Goal: Task Accomplishment & Management: Complete application form

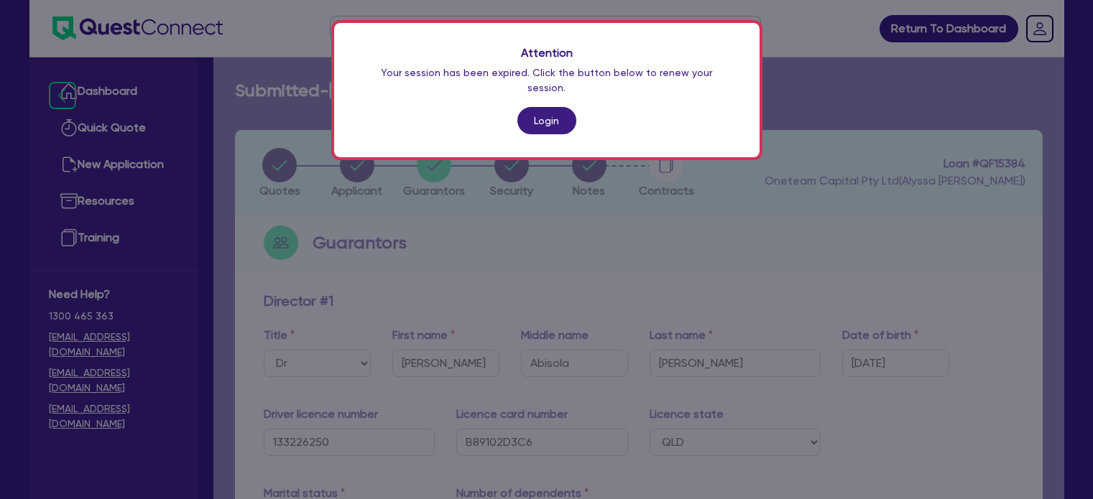
click at [540, 107] on link "Login" at bounding box center [546, 120] width 59 height 27
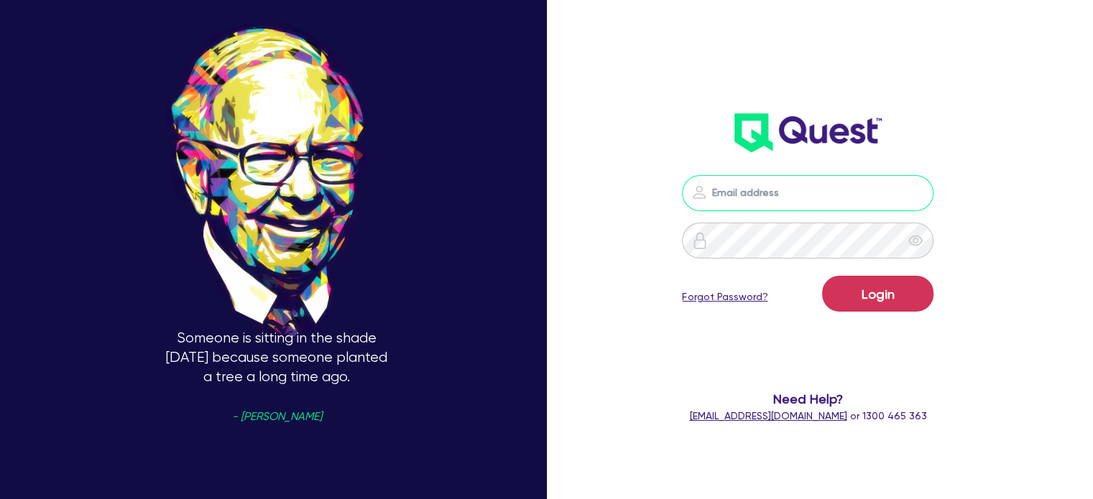
click at [837, 193] on input "email" at bounding box center [808, 193] width 252 height 36
type input "[EMAIL_ADDRESS][PERSON_NAME][DOMAIN_NAME]"
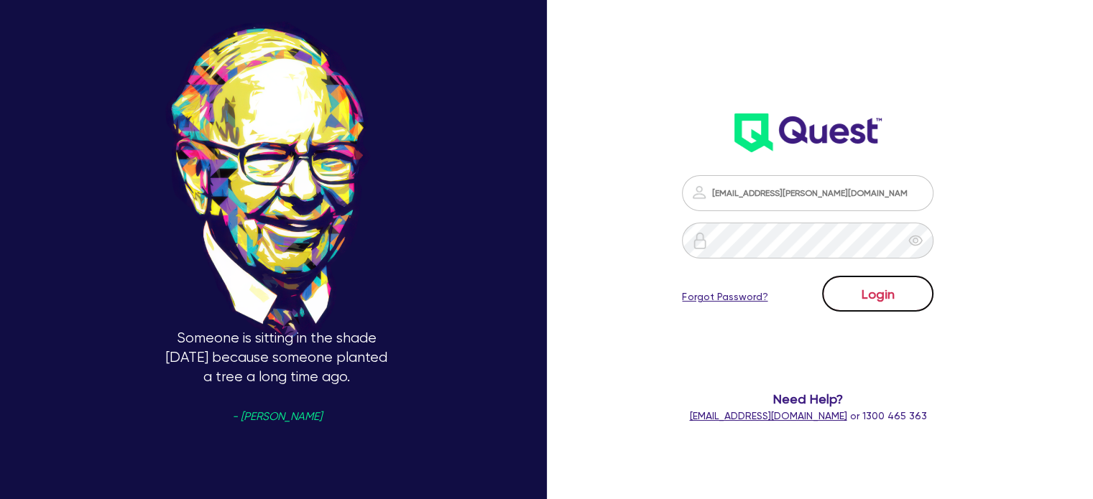
click at [910, 305] on button "Login" at bounding box center [877, 294] width 111 height 36
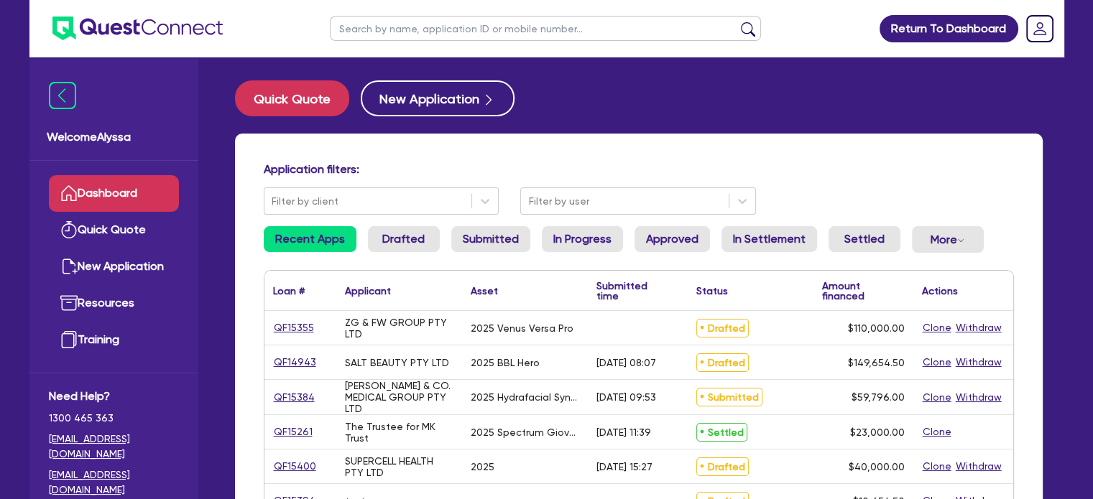
click at [369, 37] on input "text" at bounding box center [545, 28] width 431 height 25
type input "[PERSON_NAME]"
click at [737, 22] on button "submit" at bounding box center [748, 32] width 23 height 20
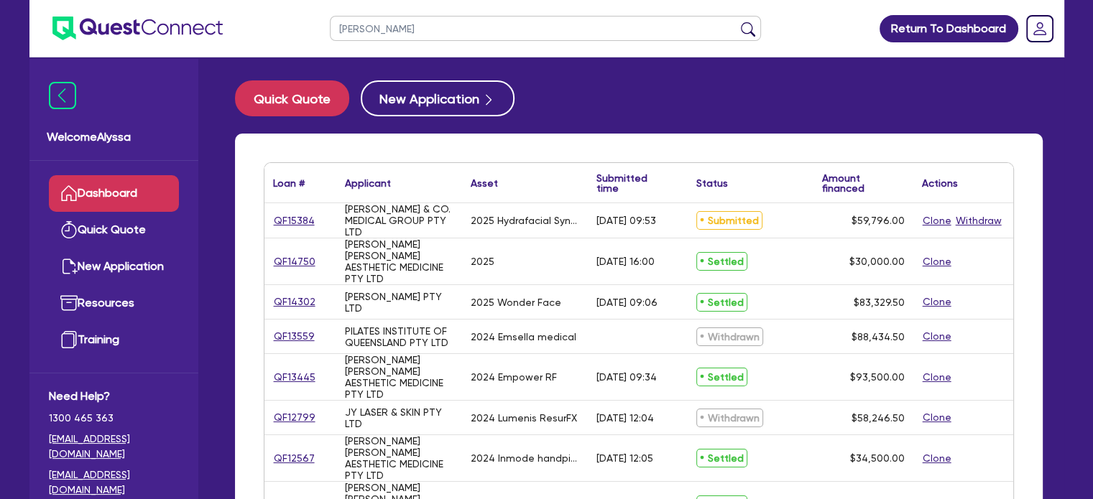
click at [287, 211] on div "QF15384" at bounding box center [300, 220] width 72 height 34
click at [293, 226] on link "QF15384" at bounding box center [294, 221] width 42 height 17
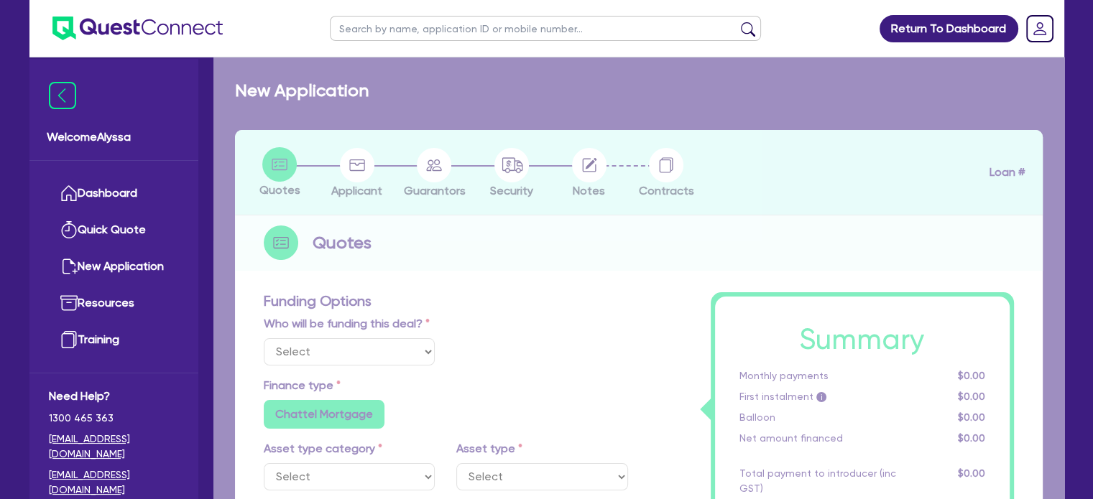
select select "TERTIARY_ASSETS"
type input "2025"
type input "59,796"
type input "4"
type input "2,391.84"
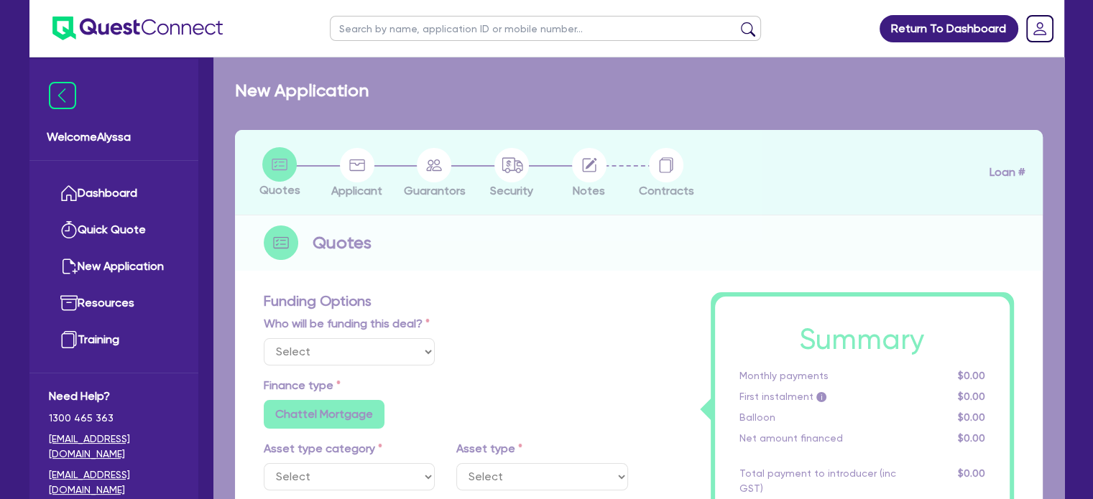
type input "10.5"
radio input "false"
select select "BEAUTY_EQUIPMENT"
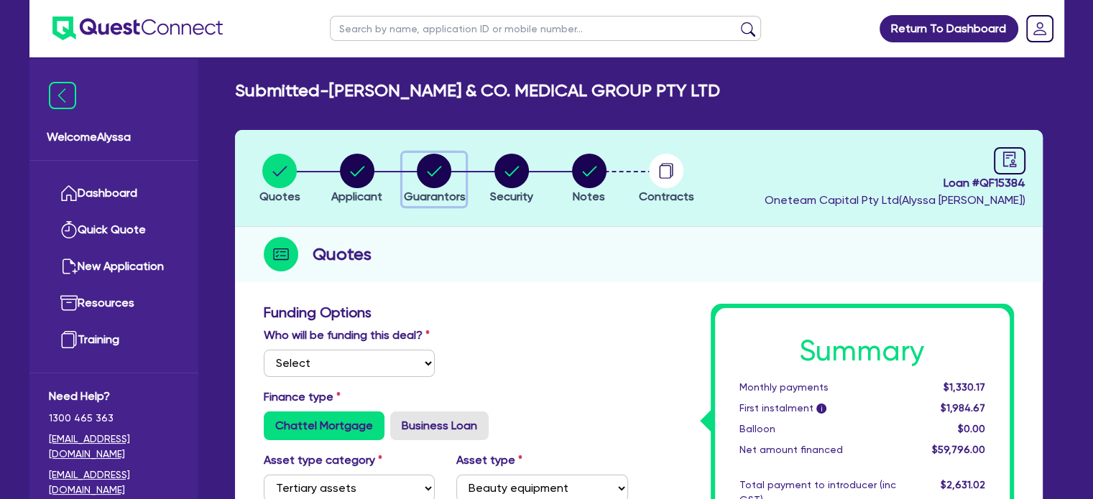
click at [434, 174] on circle "button" at bounding box center [434, 171] width 34 height 34
select select "DR"
select select "QLD"
select select "SINGLE"
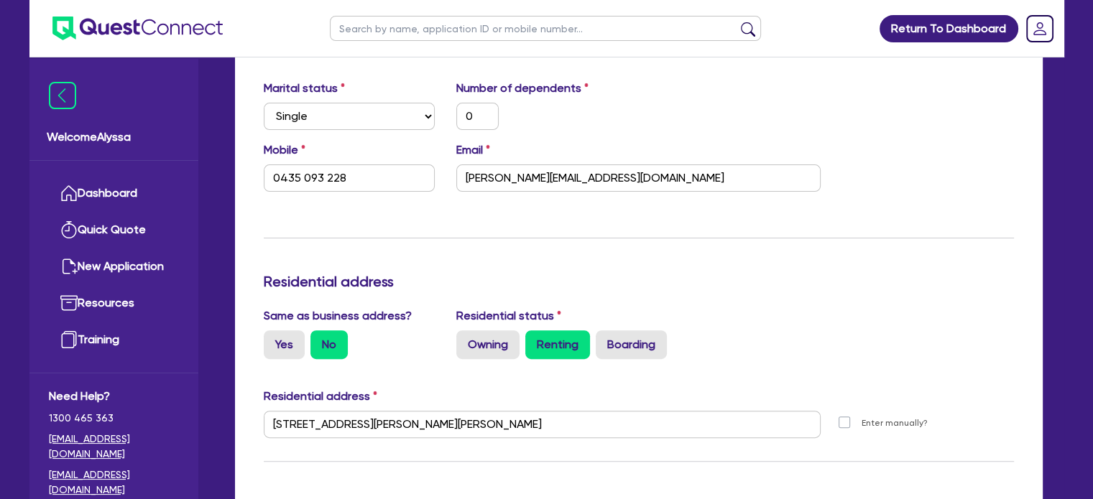
scroll to position [422, 0]
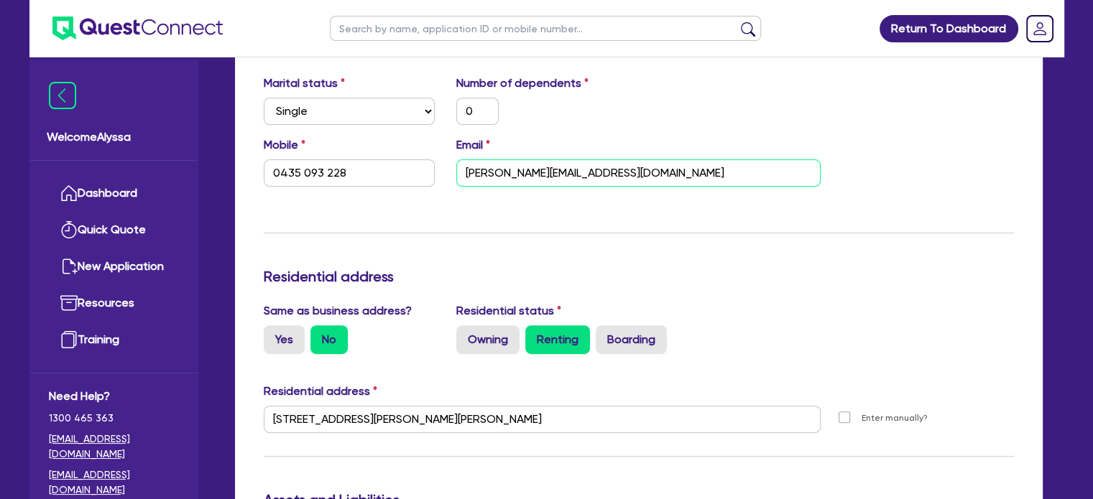
drag, startPoint x: 630, startPoint y: 172, endPoint x: 406, endPoint y: 166, distance: 224.3
click at [406, 166] on div "Mobile [PHONE_NUMBER] Email [PERSON_NAME][EMAIL_ADDRESS][DOMAIN_NAME]" at bounding box center [639, 168] width 772 height 62
drag, startPoint x: 420, startPoint y: 165, endPoint x: 195, endPoint y: 123, distance: 228.9
click at [195, 123] on div "Welcome Alyssa Dashboard Quick Quote New Application Ref Company Ref Salesperso…" at bounding box center [546, 416] width 1035 height 1677
drag, startPoint x: 656, startPoint y: 172, endPoint x: 424, endPoint y: 149, distance: 233.3
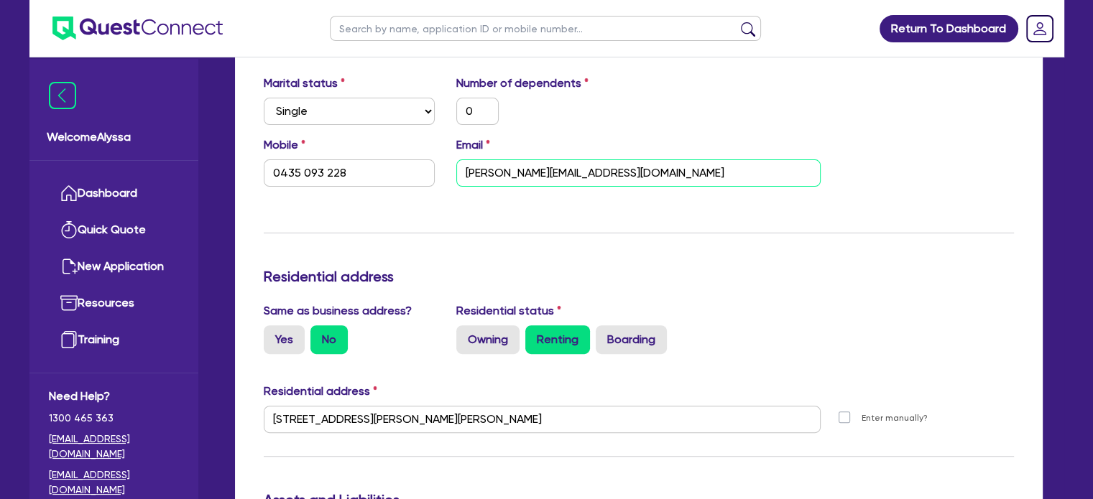
click at [424, 149] on div "Mobile [PHONE_NUMBER] Email [PERSON_NAME][EMAIL_ADDRESS][DOMAIN_NAME]" at bounding box center [639, 168] width 772 height 62
click at [378, 31] on input "text" at bounding box center [545, 28] width 431 height 25
type input "claire"
click button "submit" at bounding box center [748, 32] width 23 height 20
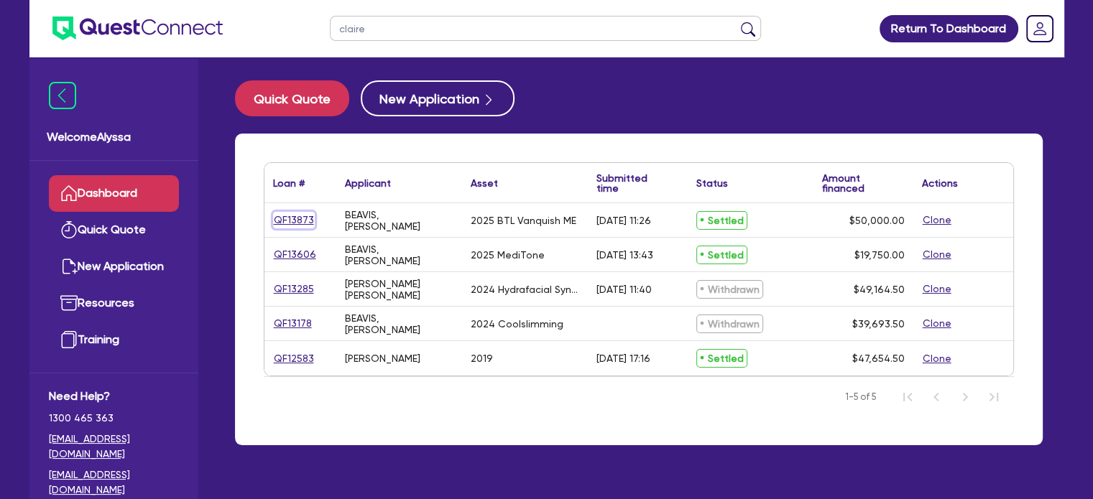
click at [292, 221] on link "QF13873" at bounding box center [294, 220] width 42 height 17
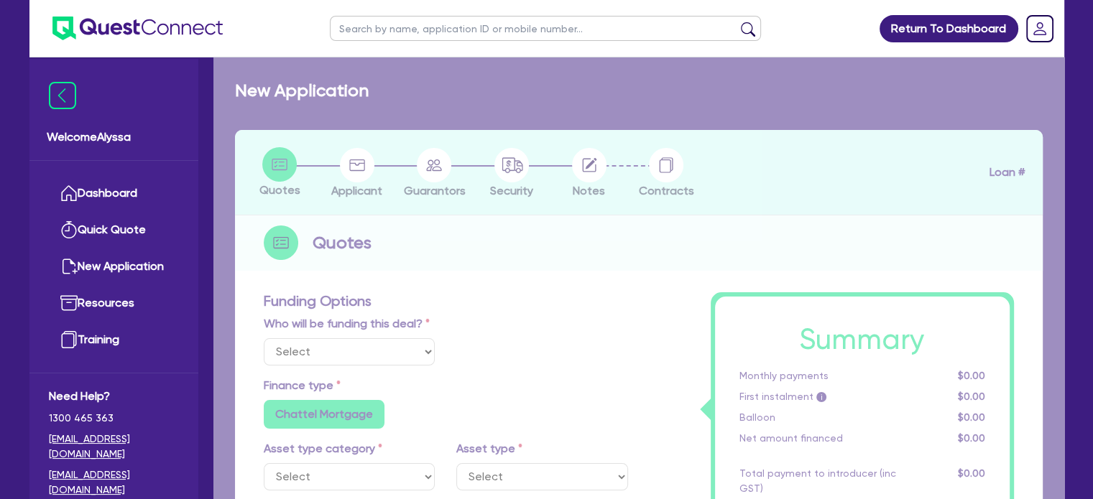
select select "Other"
select select "TERTIARY_ASSETS"
type input "2025"
type input "50,000"
type input "2.18"
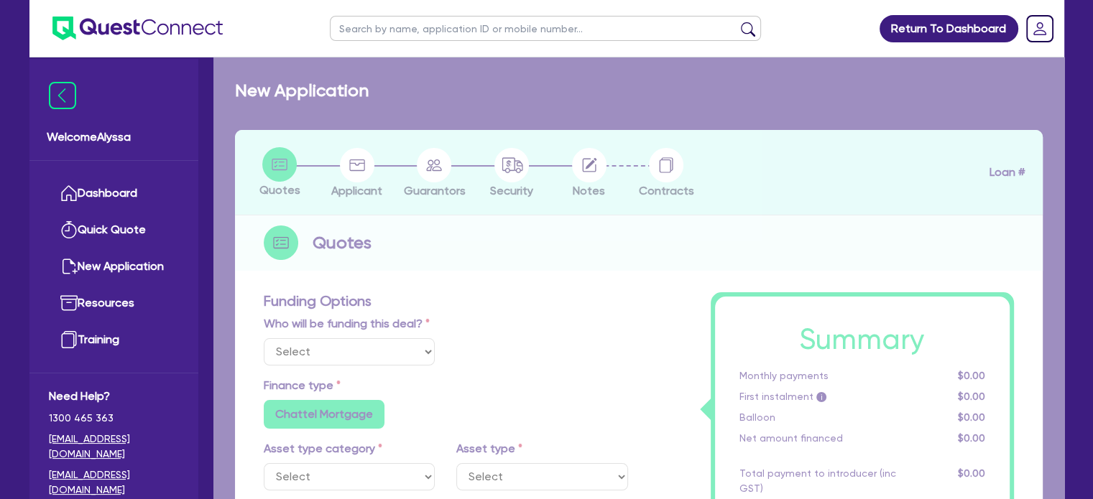
type input "1,090.91"
type input "11.95"
radio input "false"
type input "490.91"
type input "409.09"
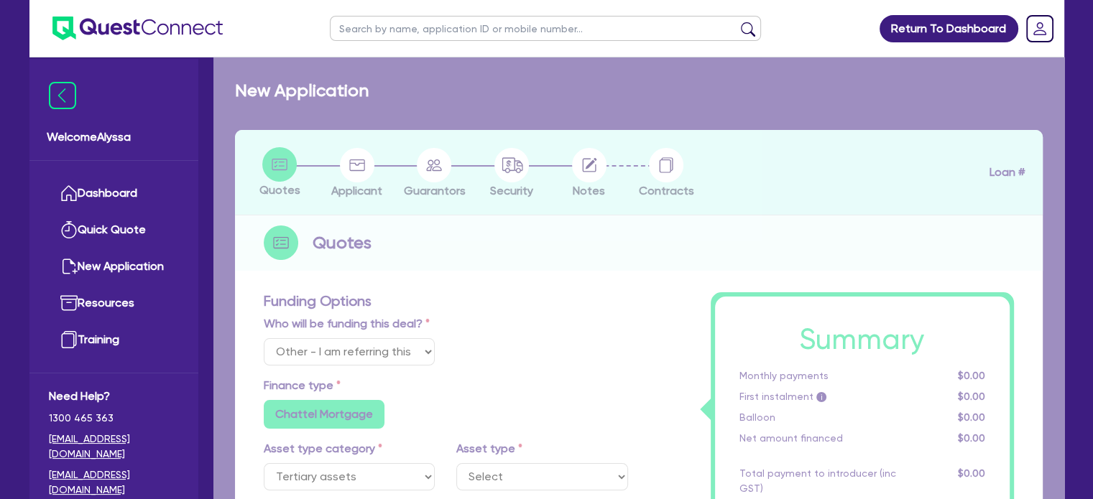
radio input "false"
select select "BEAUTY_EQUIPMENT"
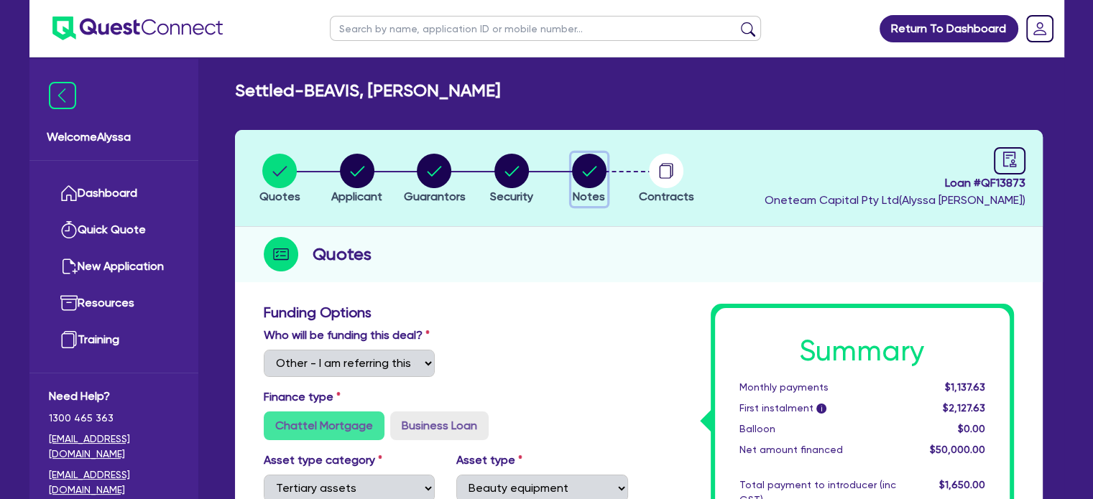
click at [594, 168] on icon "button" at bounding box center [589, 171] width 14 height 10
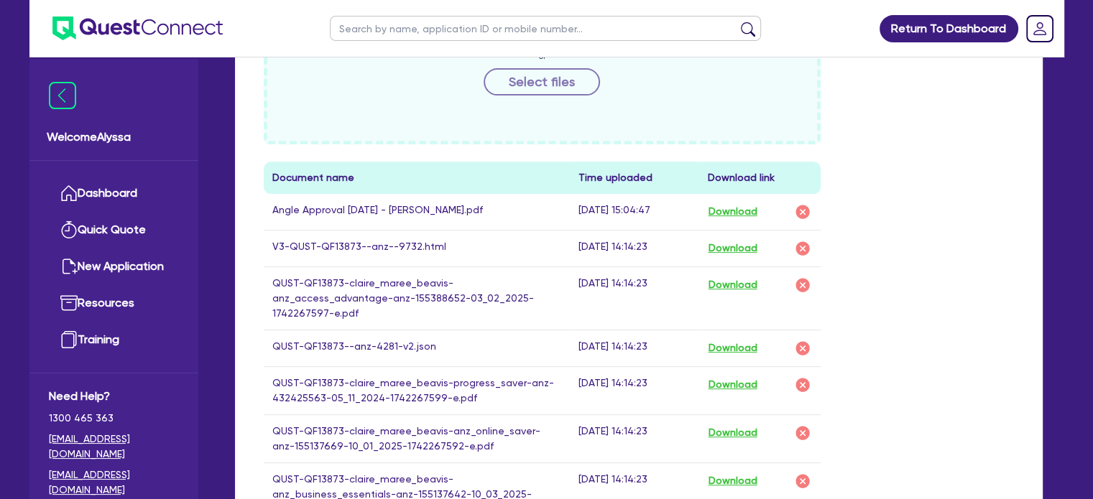
scroll to position [704, 0]
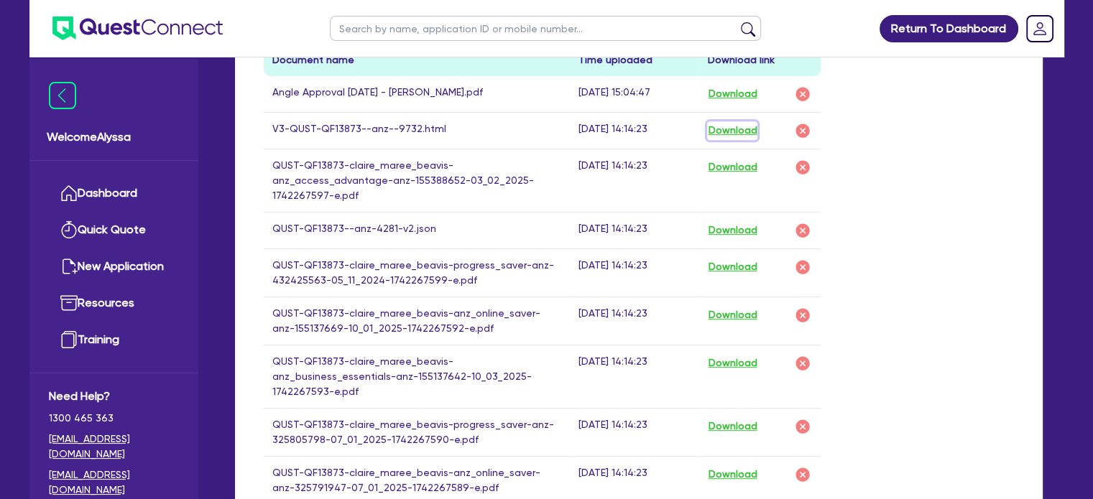
click at [740, 129] on button "Download" at bounding box center [732, 130] width 50 height 19
click at [472, 26] on input "text" at bounding box center [545, 28] width 431 height 25
click at [455, 21] on input "text" at bounding box center [545, 28] width 431 height 25
type input "[PERSON_NAME]"
click button "submit" at bounding box center [748, 32] width 23 height 20
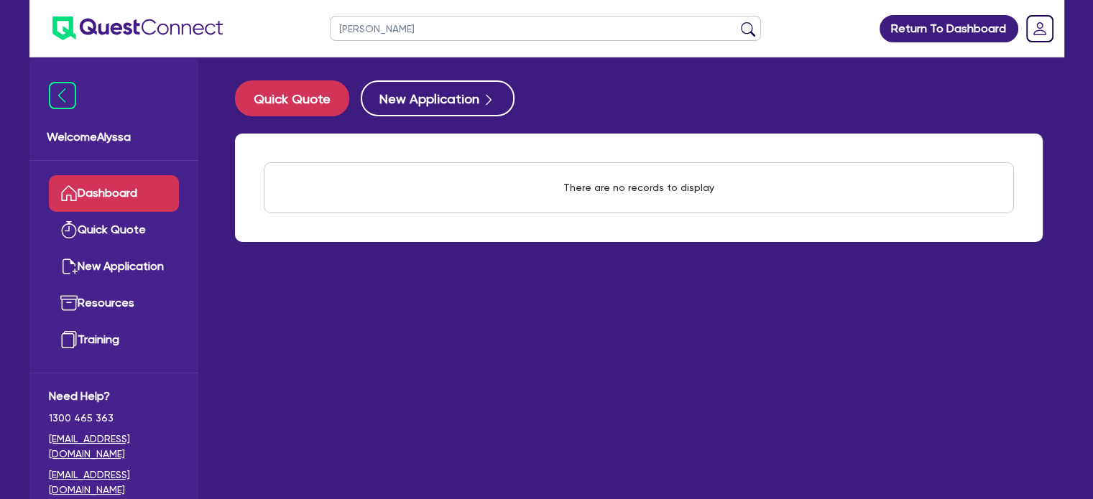
drag, startPoint x: 392, startPoint y: 27, endPoint x: 250, endPoint y: -1, distance: 145.0
click at [250, 0] on html "[PERSON_NAME] Return To Dashboard Edit Profile Logout Welcome Alyssa Dashboard …" at bounding box center [546, 278] width 1093 height 557
type input "[PERSON_NAME]"
click at [737, 22] on button "submit" at bounding box center [748, 32] width 23 height 20
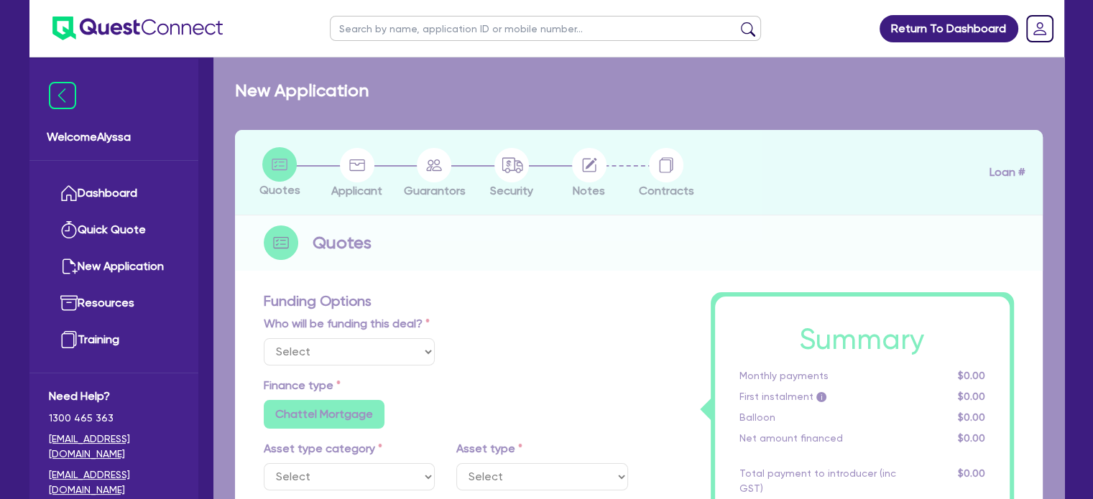
select select
select select "TERTIARY_ASSETS"
type input "2024"
radio input "true"
type input "143,000"
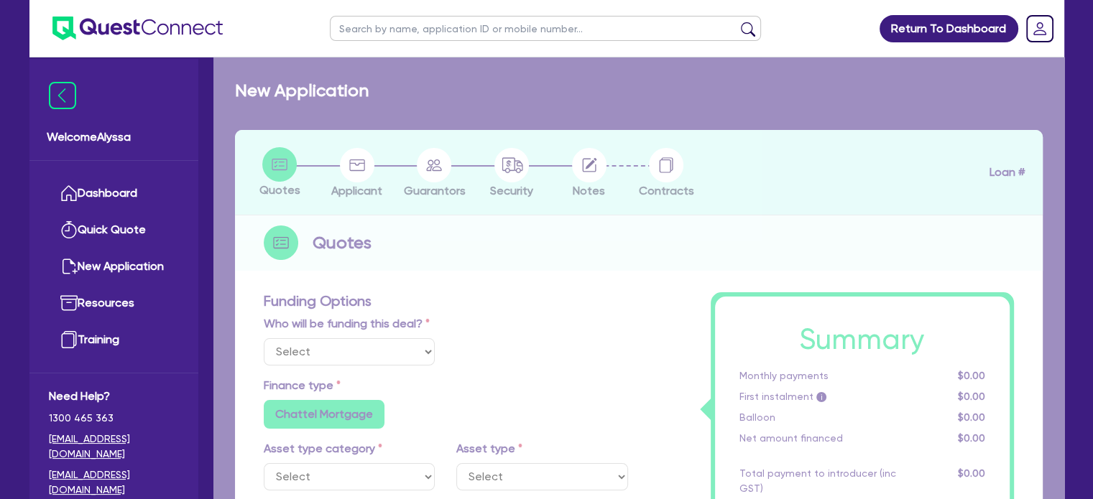
type input "10,000"
type input "11"
radio input "false"
select select "BEAUTY_EQUIPMENT"
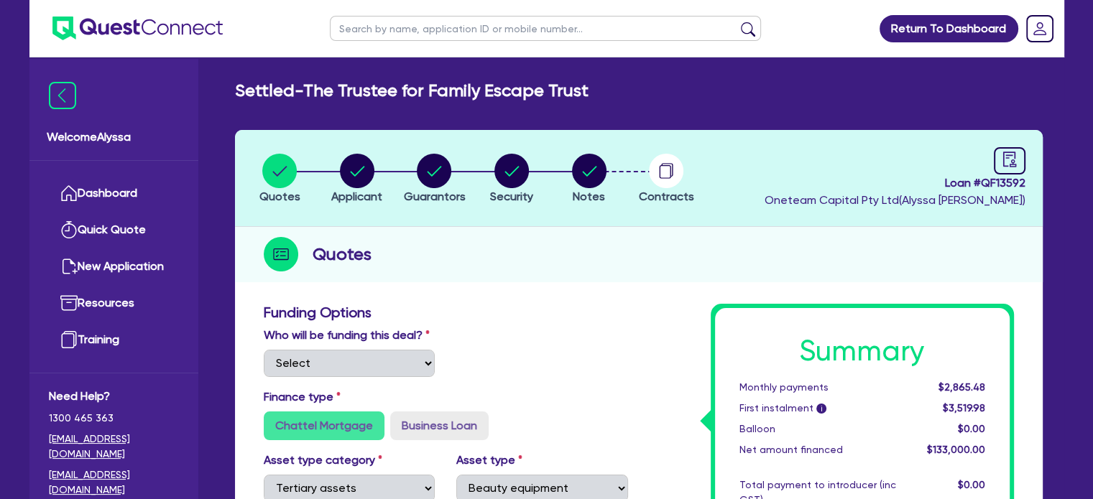
click at [362, 27] on input "text" at bounding box center [545, 28] width 431 height 25
type input "[PERSON_NAME]"
click button "submit" at bounding box center [748, 32] width 23 height 20
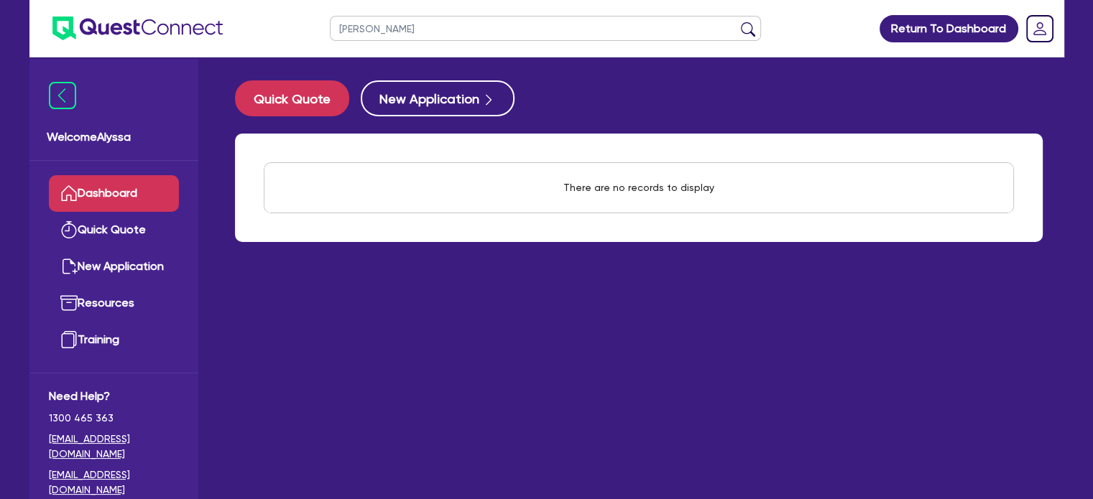
drag, startPoint x: 387, startPoint y: 25, endPoint x: 250, endPoint y: -14, distance: 142.6
click at [250, 0] on html "[PERSON_NAME] Return To Dashboard Edit Profile Logout Welcome Alyssa Dashboard …" at bounding box center [546, 278] width 1093 height 557
type input "nakyeong"
click at [737, 22] on button "submit" at bounding box center [748, 32] width 23 height 20
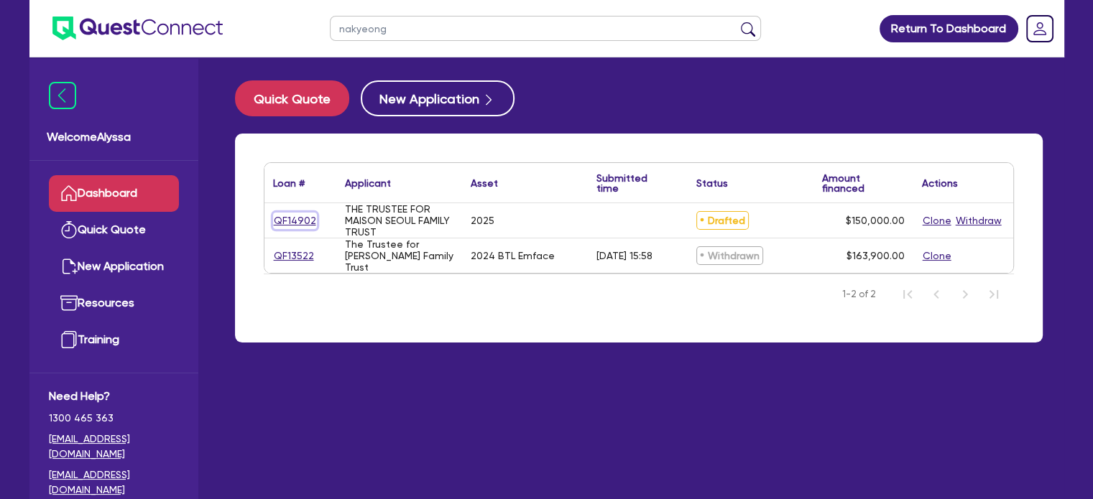
click at [273, 221] on link "QF14902" at bounding box center [295, 221] width 44 height 17
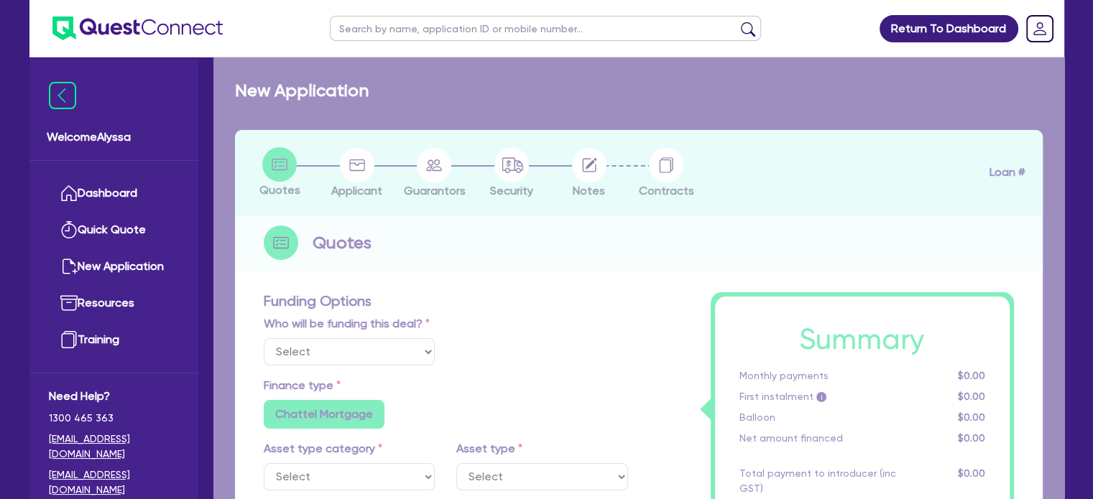
select select "TERTIARY_ASSETS"
type input "2025"
type input "150,000"
type input "13"
radio input "false"
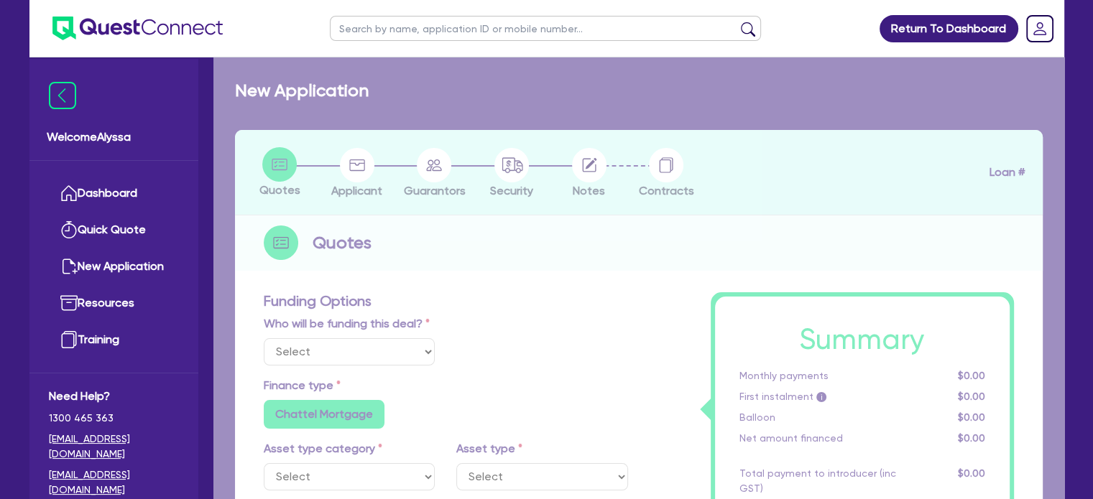
radio input "false"
select select "BEAUTY_EQUIPMENT"
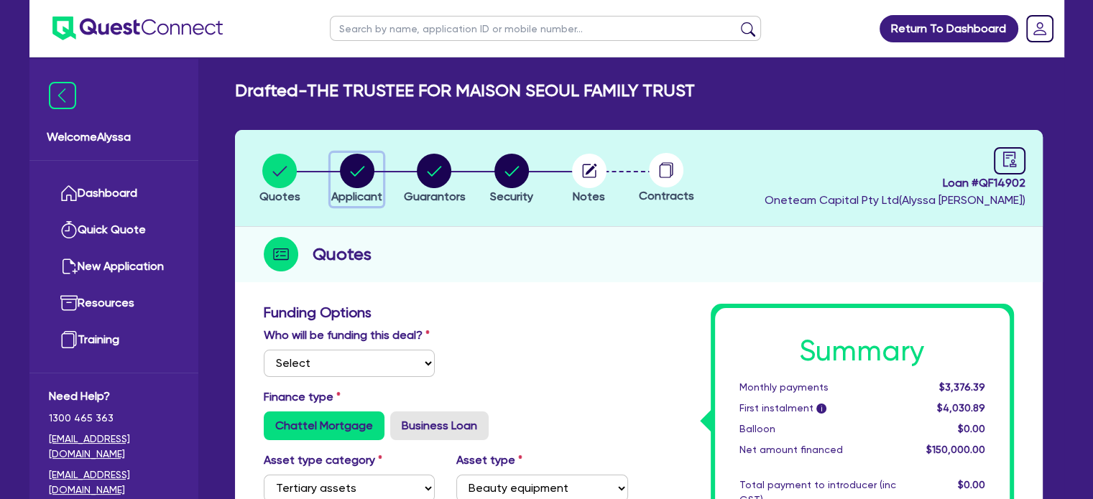
click at [371, 166] on circle "button" at bounding box center [357, 171] width 34 height 34
select select "TRUST"
select select "INDIVIDUAL"
select select "HEALTH_BEAUTY"
select select "HAIR_BEAUTY_SALONS"
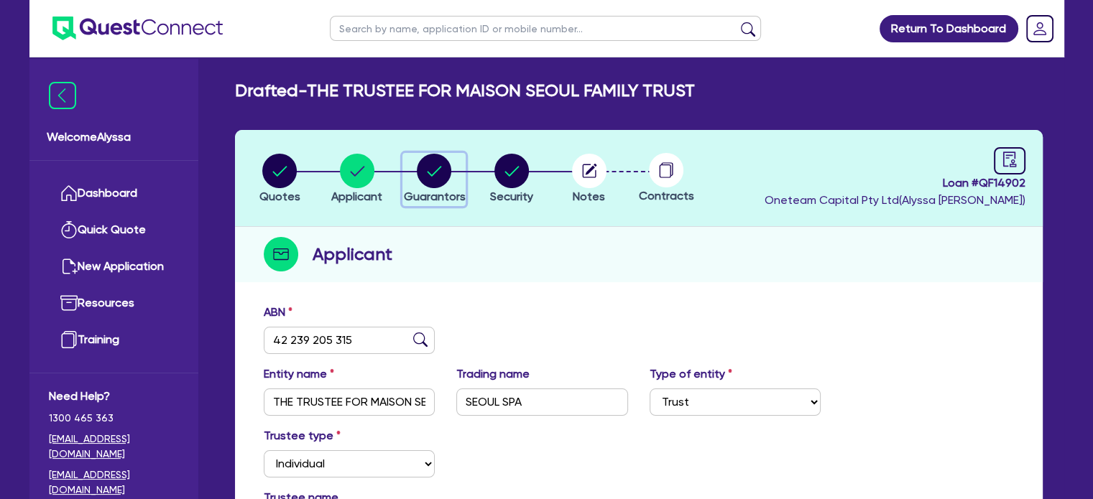
click at [426, 177] on circle "button" at bounding box center [434, 171] width 34 height 34
select select "MRS"
select select "VIC"
select select "MARRIED"
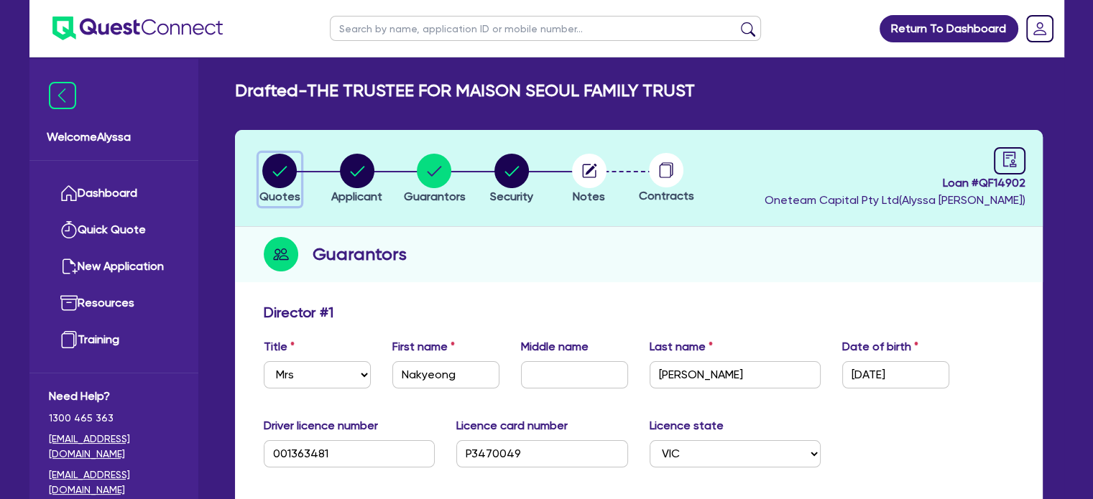
click at [279, 173] on icon "button" at bounding box center [280, 171] width 14 height 10
select select "TERTIARY_ASSETS"
select select "BEAUTY_EQUIPMENT"
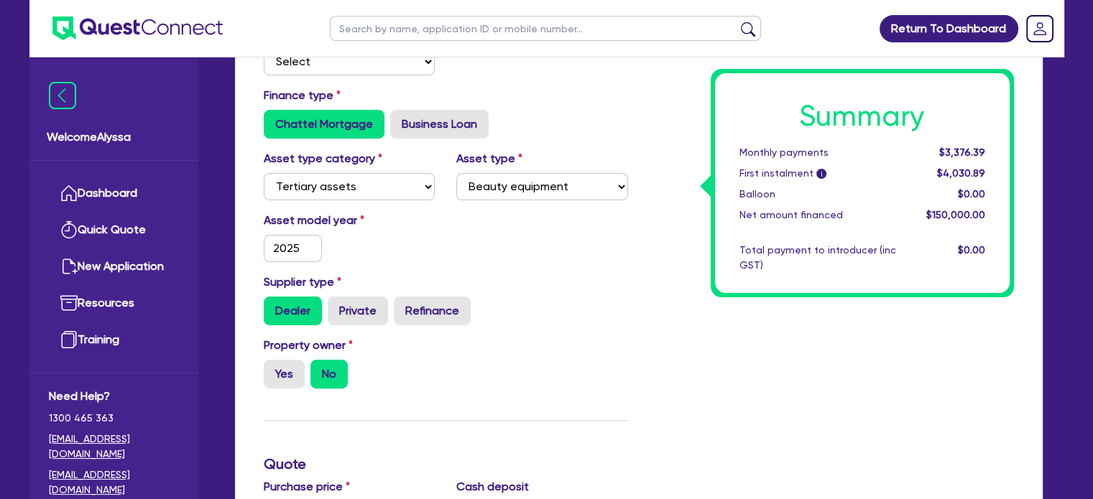
scroll to position [305, 0]
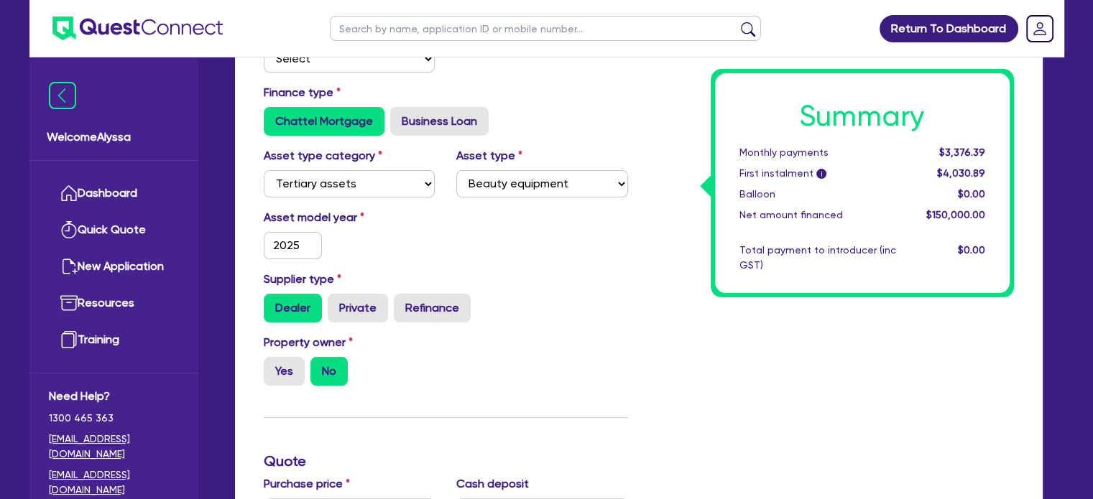
click at [400, 25] on input "text" at bounding box center [545, 28] width 431 height 25
type input "[PERSON_NAME]"
click button "submit" at bounding box center [748, 32] width 23 height 20
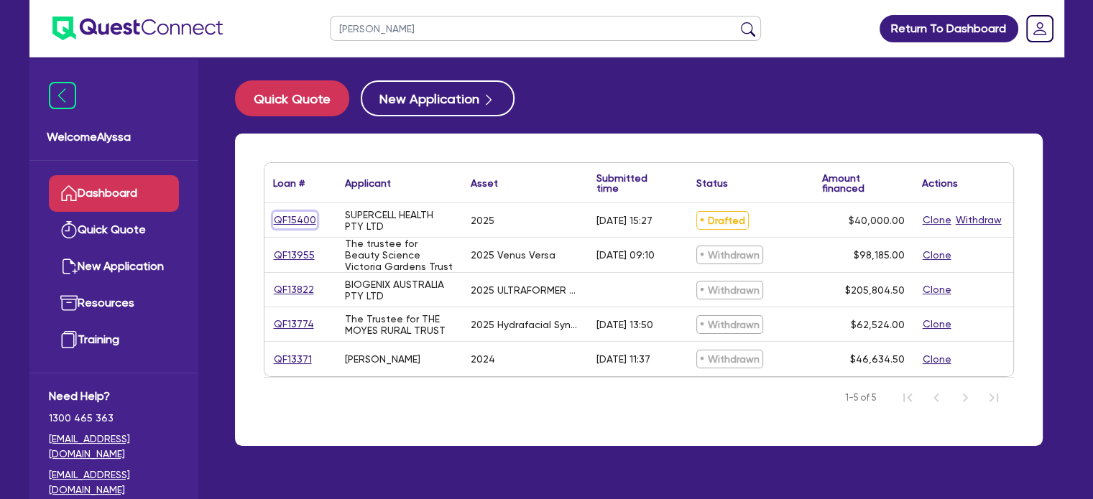
click at [298, 215] on link "QF15400" at bounding box center [295, 220] width 44 height 17
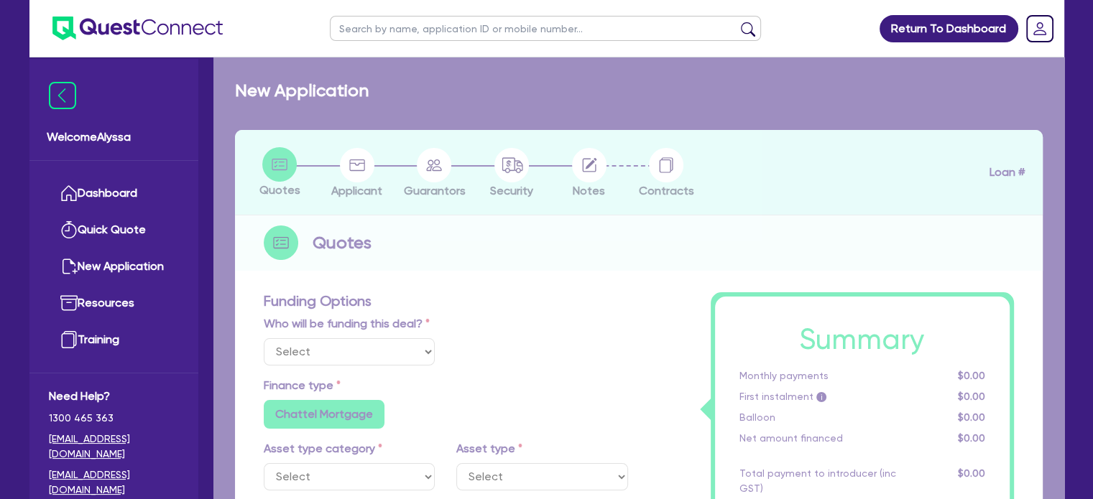
select select "Other"
select select "TERTIARY_ASSETS"
type input "2025"
radio input "true"
type input "40,000"
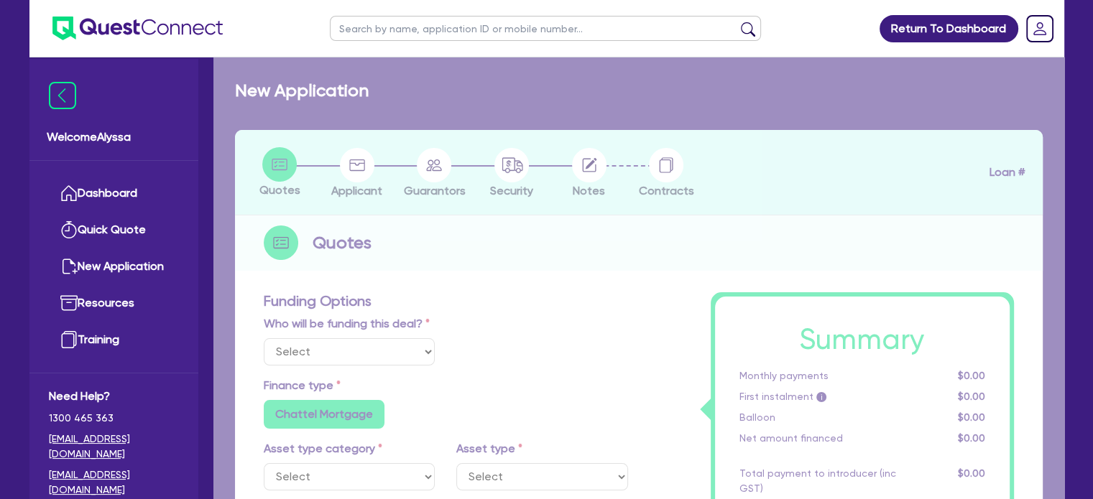
type input "4"
type input "1,600"
type input "10.5"
radio input "false"
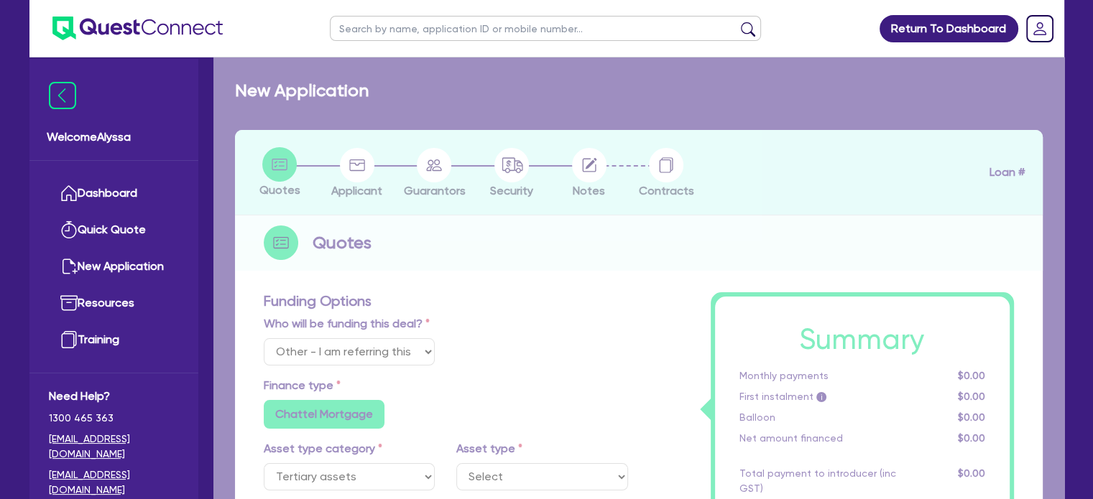
select select "BEAUTY_EQUIPMENT"
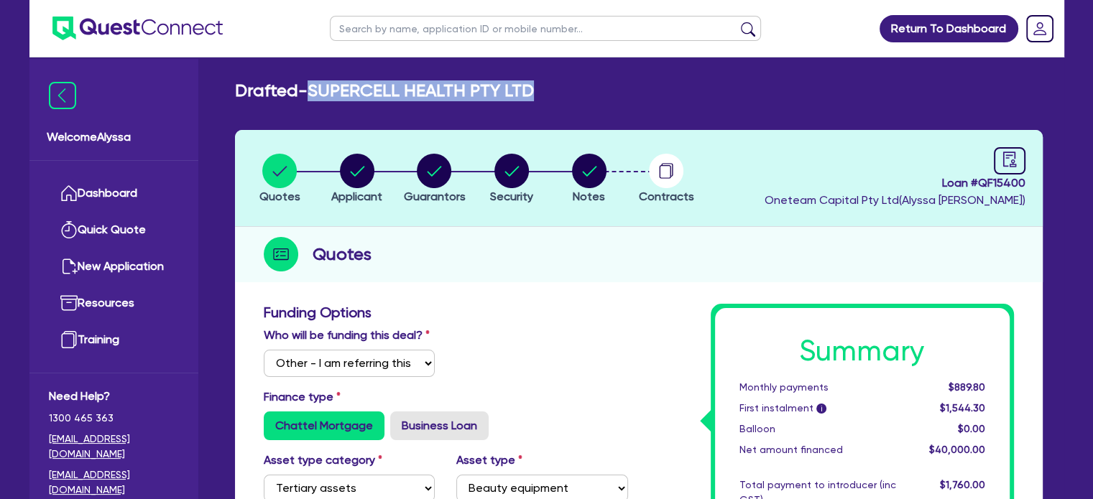
drag, startPoint x: 550, startPoint y: 86, endPoint x: 315, endPoint y: 80, distance: 235.1
click at [315, 80] on div "Drafted - SUPERCELL HEALTH PTY LTD" at bounding box center [638, 90] width 829 height 21
copy h2 "SUPERCELL HEALTH PTY LTD"
click at [359, 173] on circle "button" at bounding box center [357, 171] width 34 height 34
select select "COMPANY"
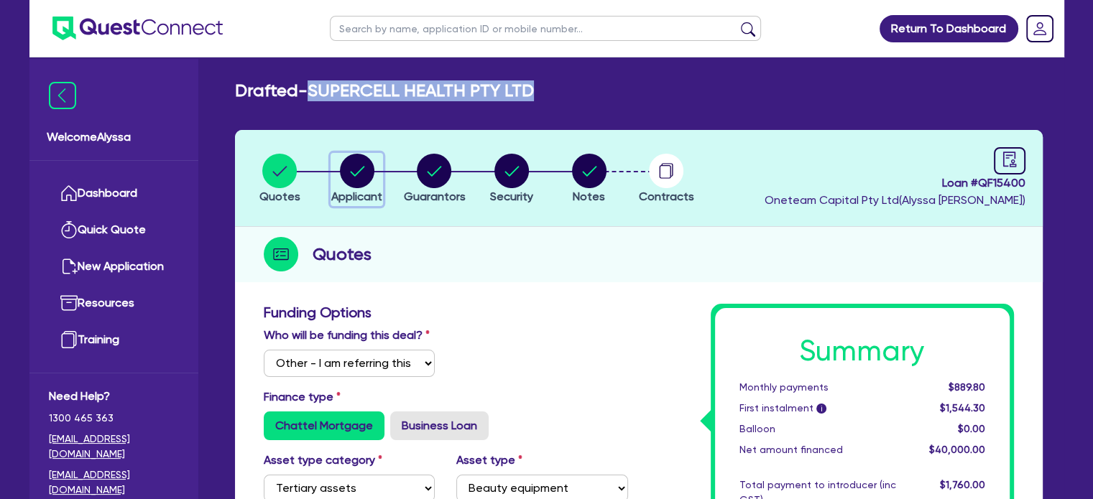
select select "HEALTH_BEAUTY"
select select "HAIR_BEAUTY_SALONS"
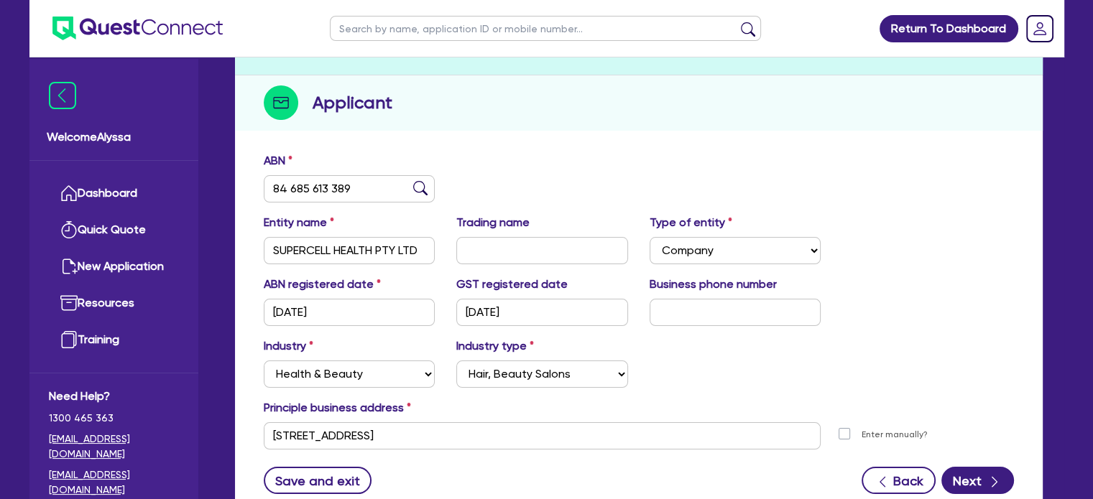
scroll to position [154, 0]
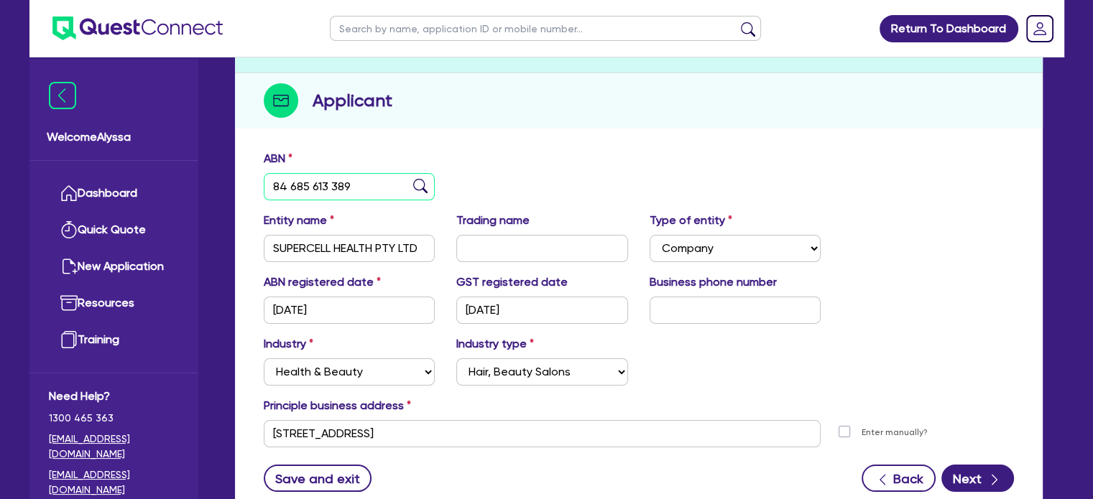
drag, startPoint x: 359, startPoint y: 190, endPoint x: 207, endPoint y: 162, distance: 154.2
click at [207, 162] on div "Welcome Alyssa Dashboard Quick Quote New Application Ref Company Ref Salesperso…" at bounding box center [546, 227] width 1035 height 763
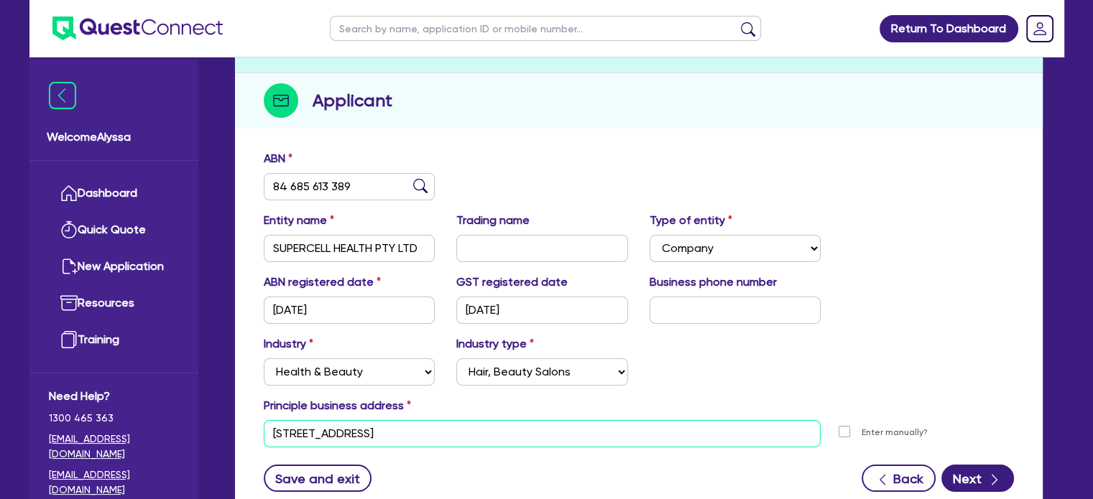
drag, startPoint x: 484, startPoint y: 430, endPoint x: 230, endPoint y: 413, distance: 255.0
click at [230, 413] on div "Quotes Applicant [GEOGRAPHIC_DATA] Security Notes Contracts Loan # QF15400 Onet…" at bounding box center [638, 257] width 829 height 562
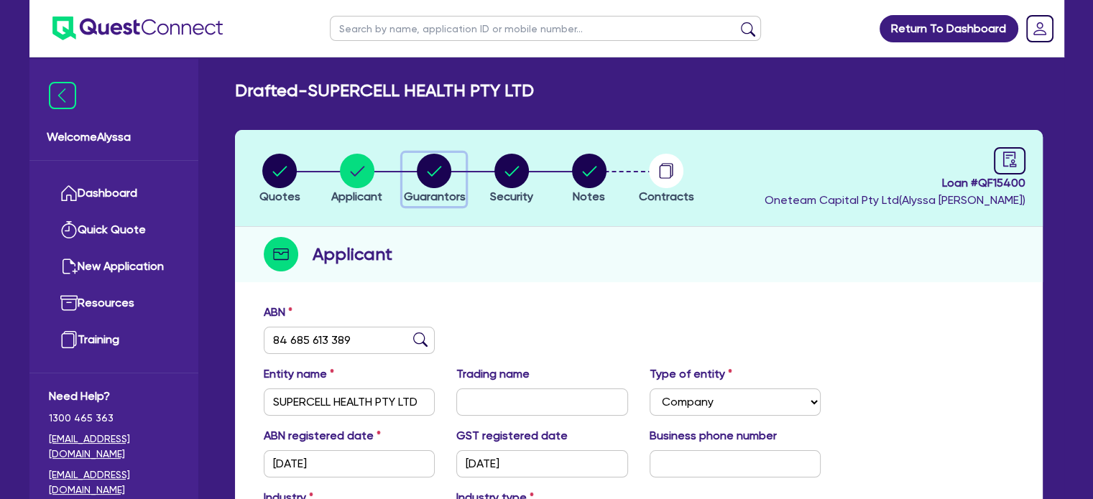
click at [438, 184] on circle "button" at bounding box center [434, 171] width 34 height 34
select select "MR"
select select "[GEOGRAPHIC_DATA]"
select select "SINGLE"
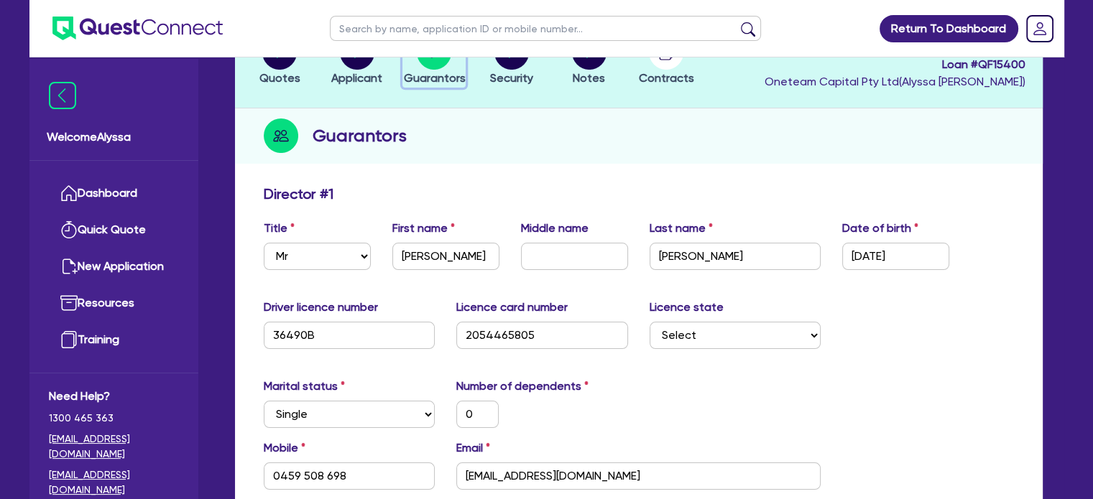
scroll to position [164, 0]
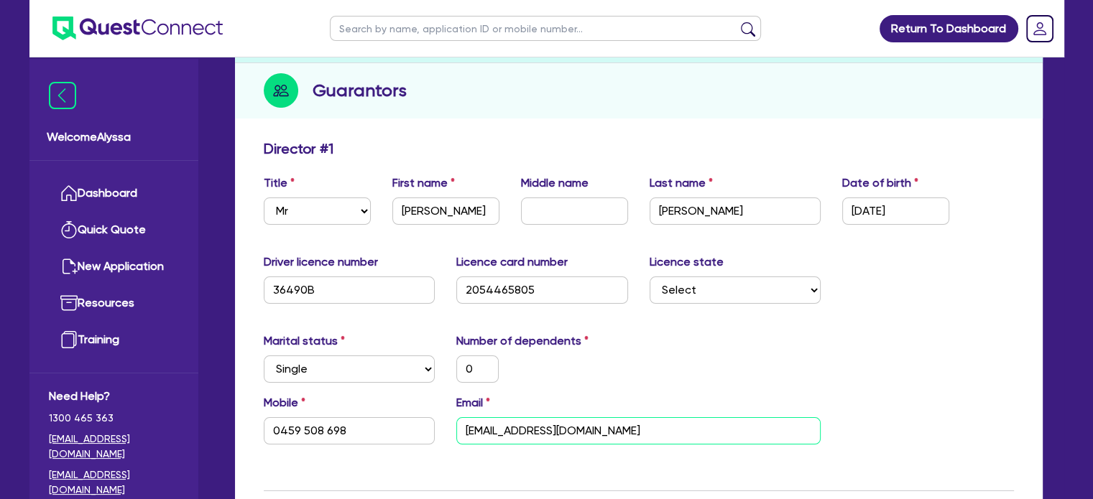
drag, startPoint x: 585, startPoint y: 421, endPoint x: 454, endPoint y: 401, distance: 132.3
click at [454, 401] on div "Email [EMAIL_ADDRESS][DOMAIN_NAME]" at bounding box center [639, 420] width 386 height 50
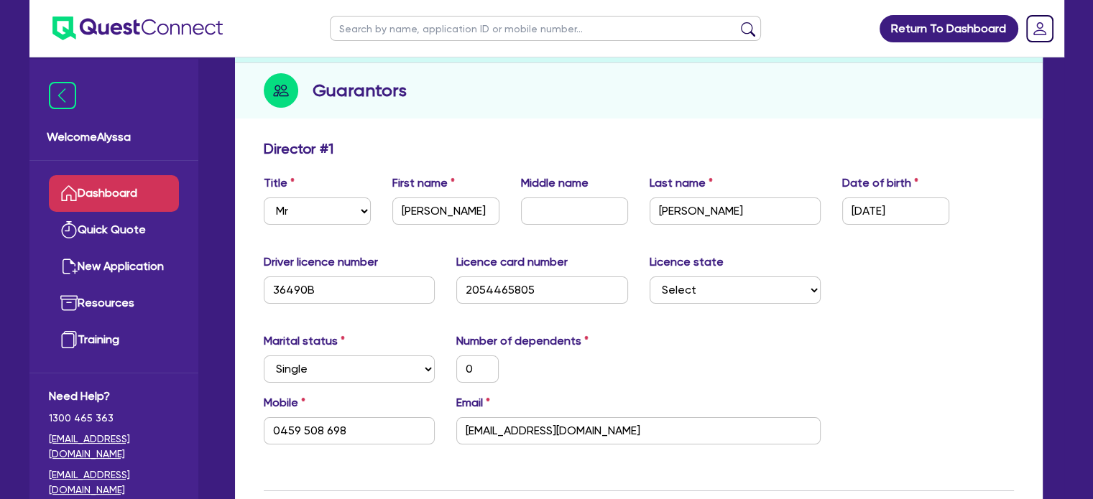
click at [119, 189] on link "Dashboard" at bounding box center [114, 193] width 130 height 37
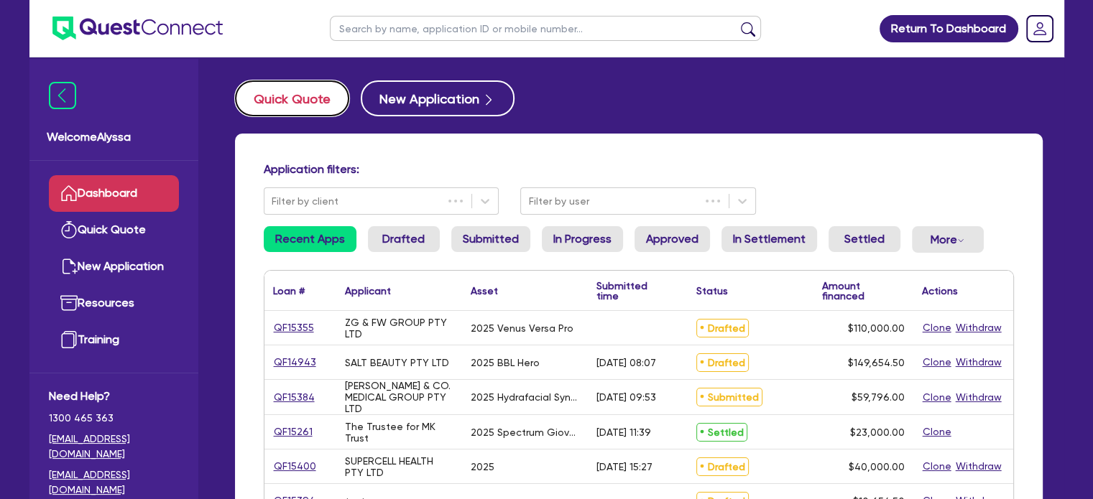
click at [290, 94] on button "Quick Quote" at bounding box center [292, 98] width 114 height 36
select select "Other"
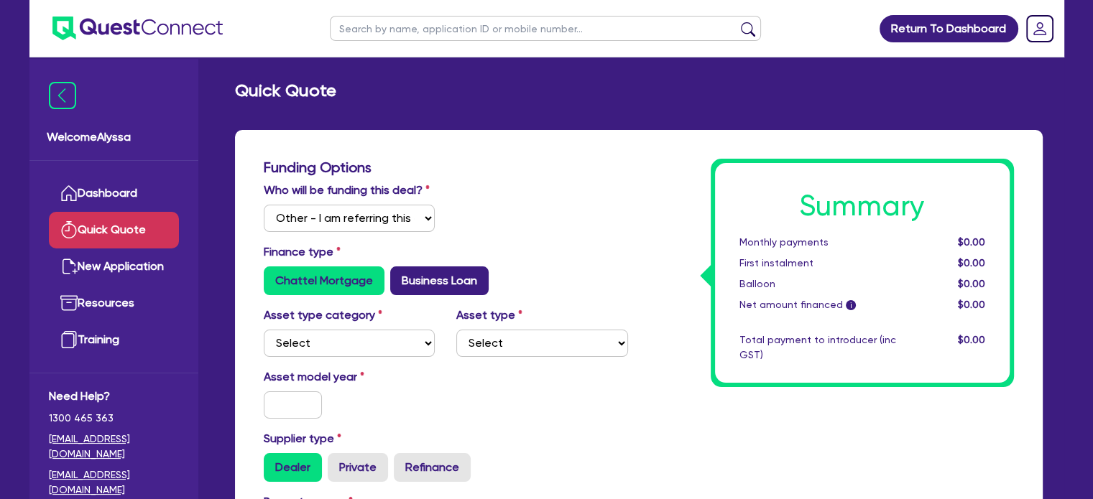
click at [421, 278] on label "Business Loan" at bounding box center [439, 281] width 98 height 29
click at [400, 276] on input "Business Loan" at bounding box center [394, 271] width 9 height 9
radio input "true"
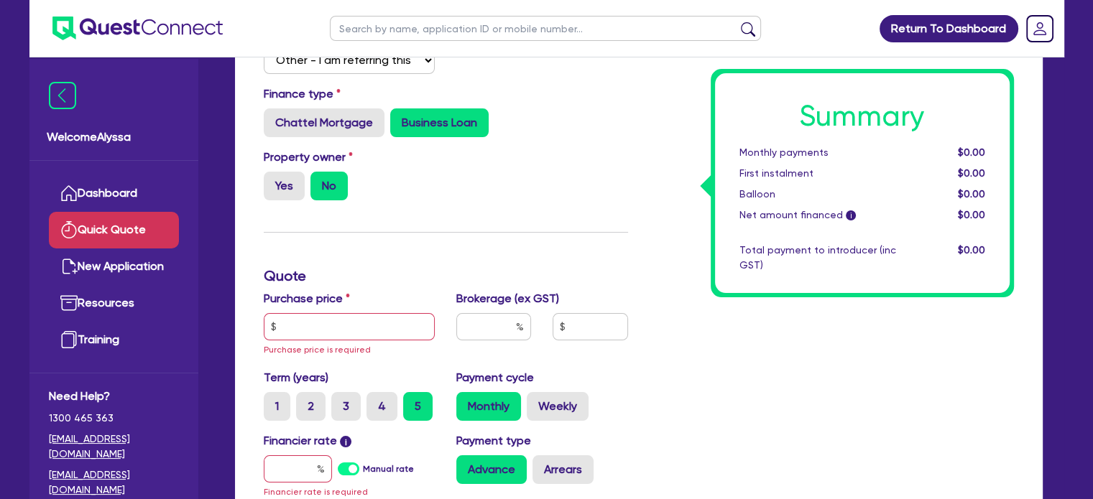
scroll to position [162, 0]
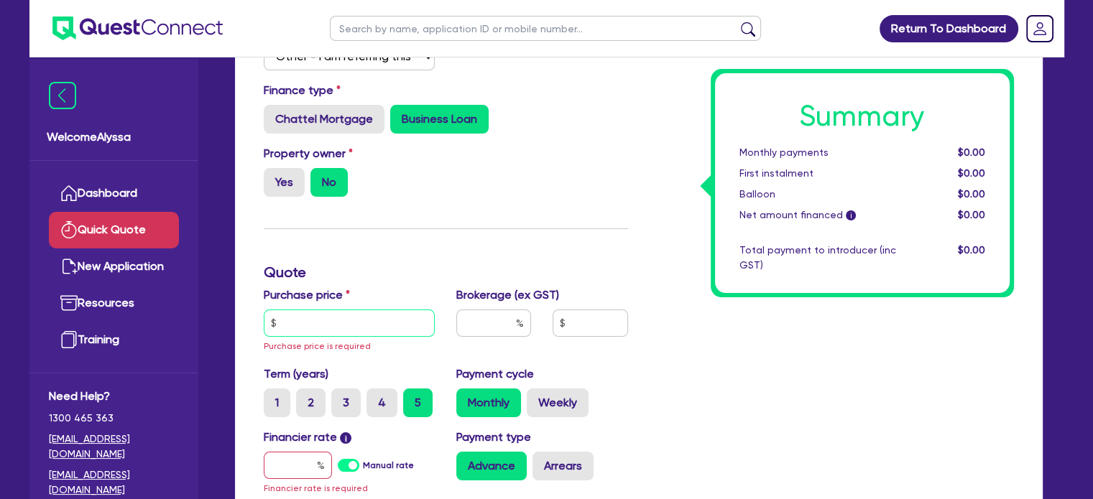
click at [351, 323] on input "text" at bounding box center [350, 323] width 172 height 27
paste input "text"
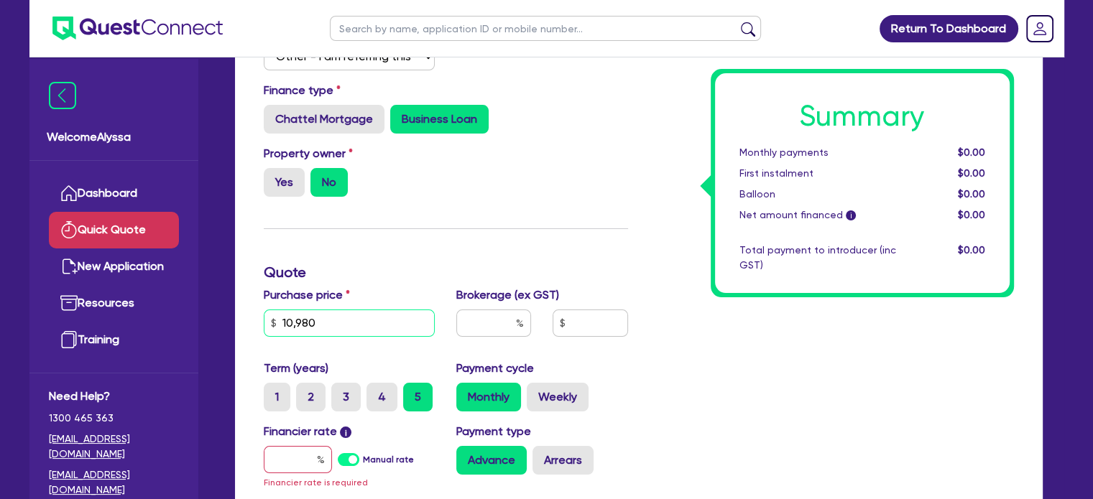
type input "10,980"
click at [500, 323] on input "text" at bounding box center [493, 323] width 75 height 27
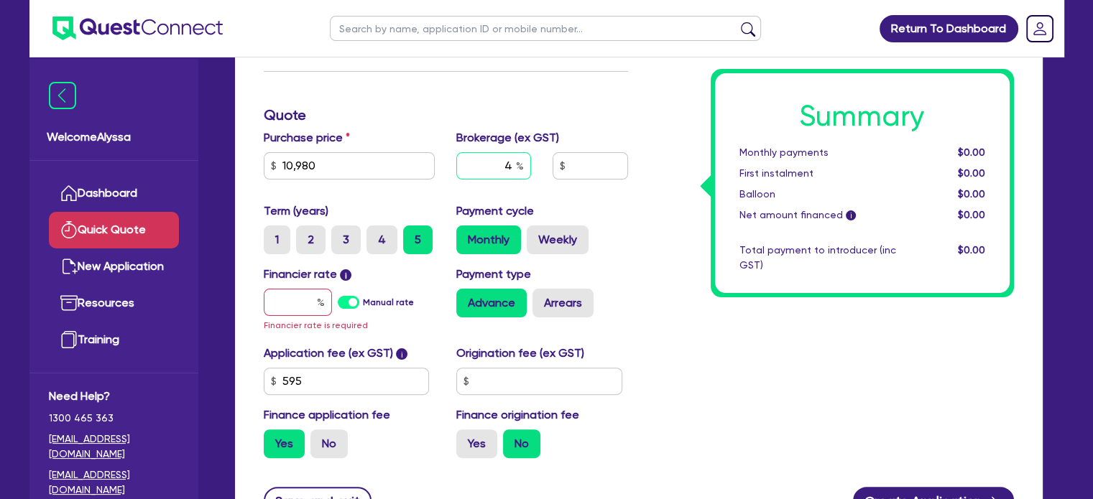
type input "4"
click at [276, 303] on input "text" at bounding box center [298, 302] width 68 height 27
type input "1"
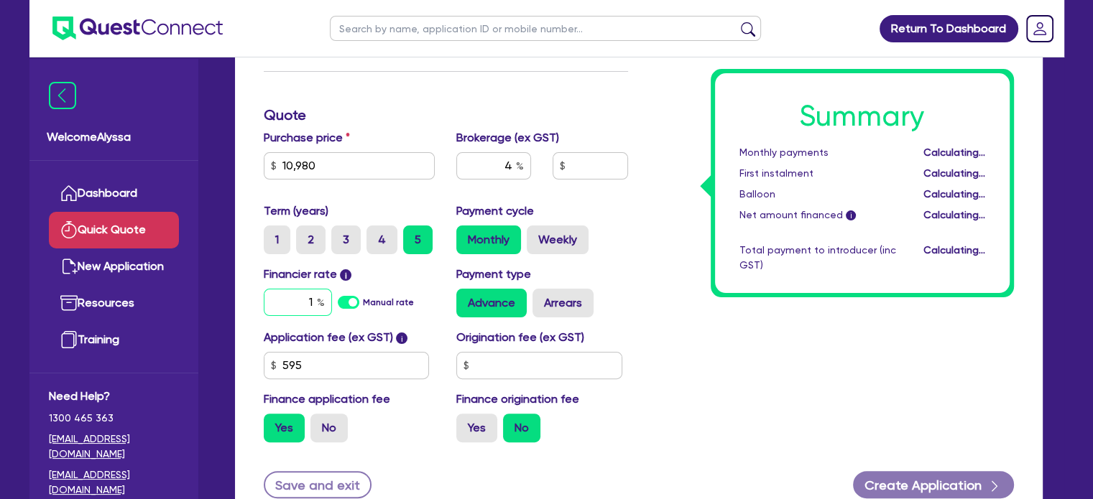
type input "465.38"
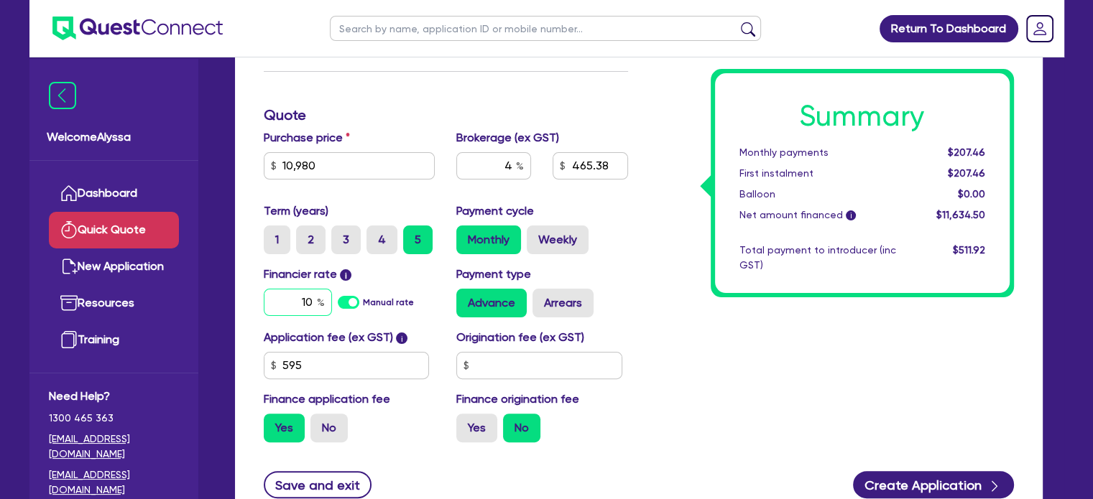
type input "1"
type input "10"
click at [516, 374] on input "text" at bounding box center [539, 365] width 166 height 27
type input "5"
click at [564, 376] on input "400" at bounding box center [539, 365] width 166 height 27
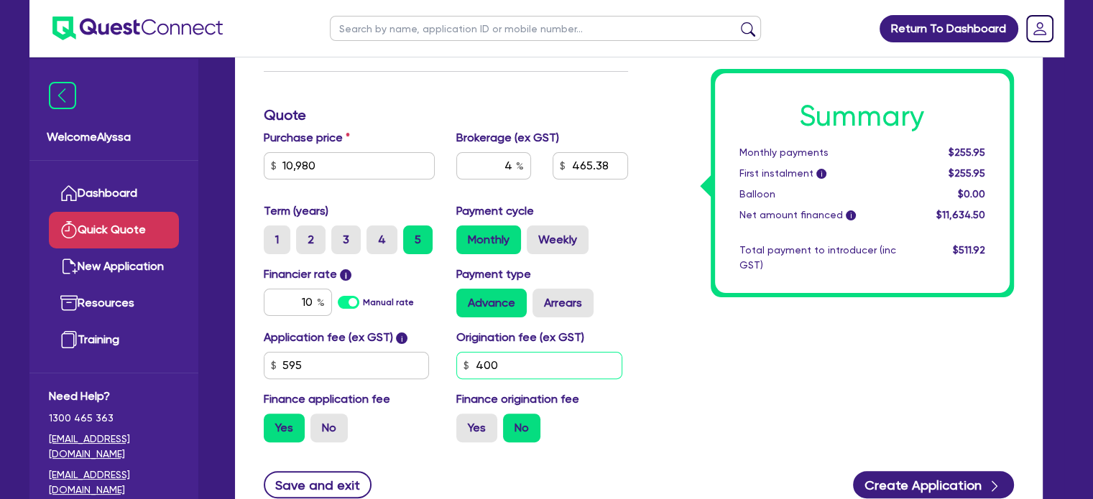
type input "400"
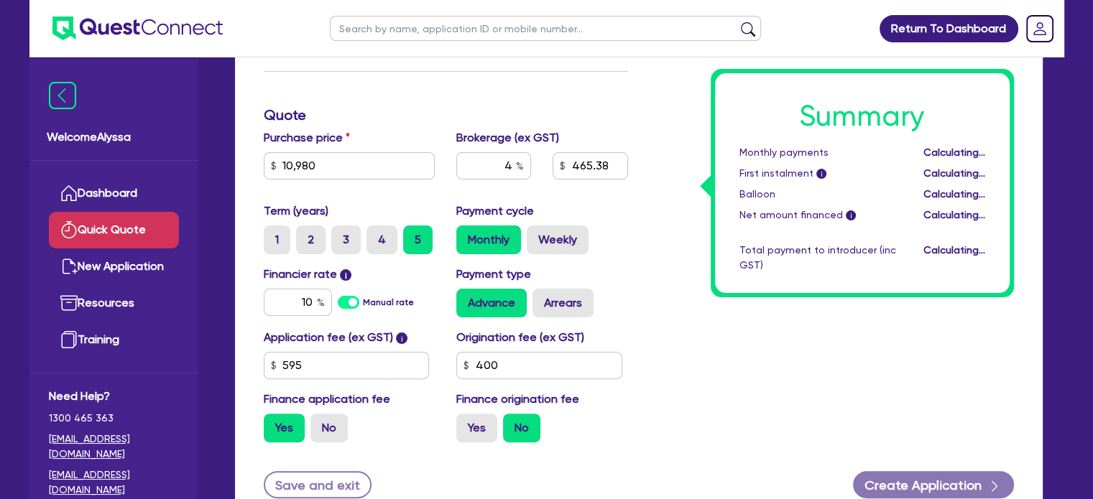
click at [717, 353] on div "Summary Monthly payments Calculating... First instalment i Calculating... Ballo…" at bounding box center [832, 147] width 386 height 614
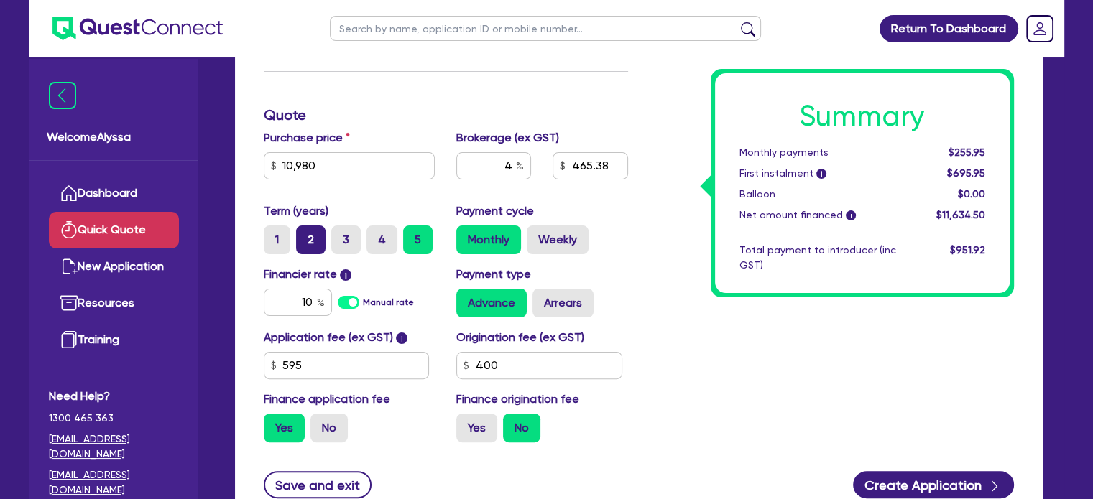
click at [313, 235] on label "2" at bounding box center [310, 240] width 29 height 29
click at [305, 235] on input "2" at bounding box center [300, 230] width 9 height 9
radio input "true"
click at [361, 235] on div "1 2 3 4 5" at bounding box center [355, 240] width 183 height 29
click at [345, 234] on label "3" at bounding box center [345, 240] width 29 height 29
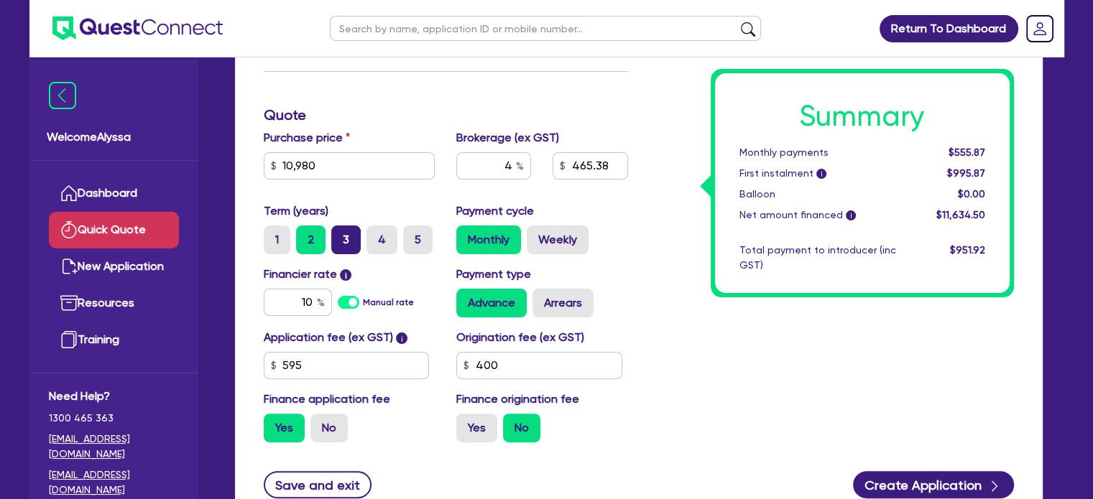
click at [341, 234] on input "3" at bounding box center [335, 230] width 9 height 9
radio input "true"
click at [361, 19] on input "text" at bounding box center [545, 28] width 431 height 25
type input "[PERSON_NAME]"
click button "submit" at bounding box center [748, 32] width 23 height 20
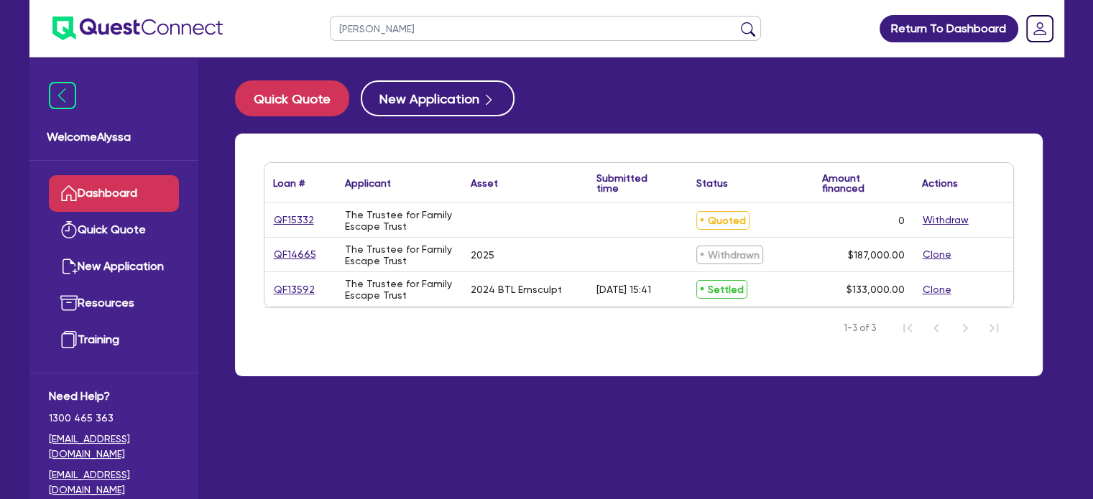
click at [373, 27] on input "[PERSON_NAME]" at bounding box center [545, 28] width 431 height 25
click at [737, 22] on button "submit" at bounding box center [748, 32] width 23 height 20
click at [285, 226] on link "QF15332" at bounding box center [294, 220] width 42 height 17
select select "Other"
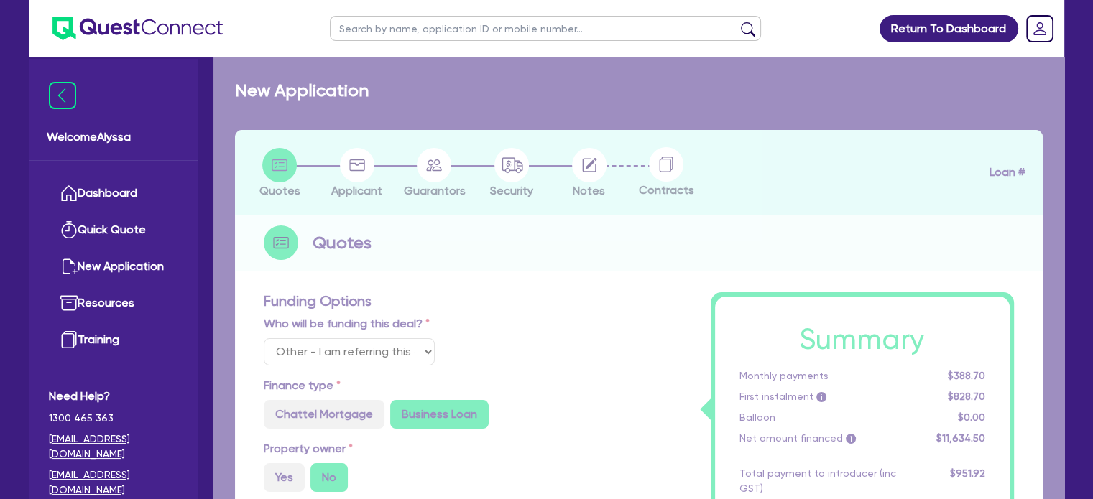
radio input "true"
radio input "false"
radio input "true"
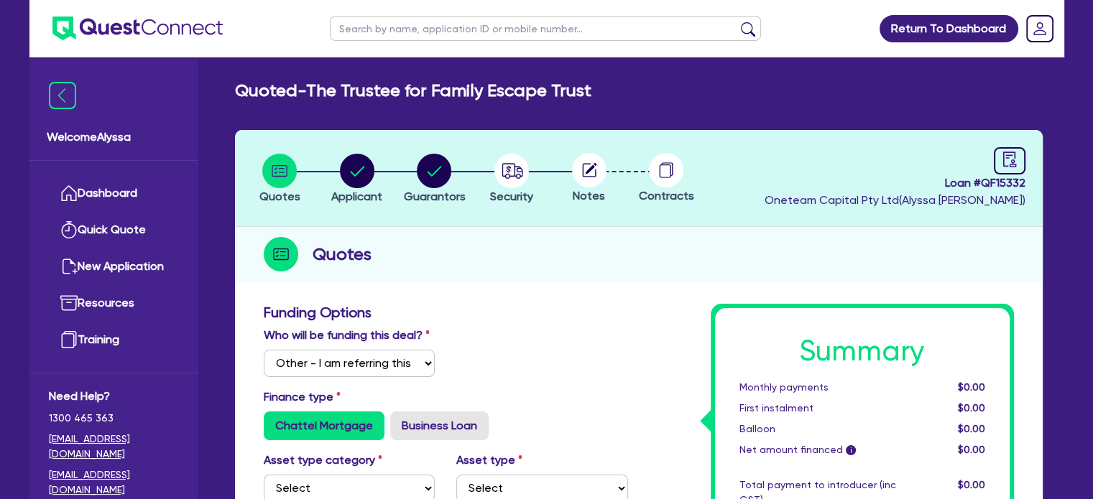
click at [599, 166] on circle at bounding box center [589, 170] width 34 height 34
click at [520, 172] on circle "button" at bounding box center [511, 171] width 34 height 34
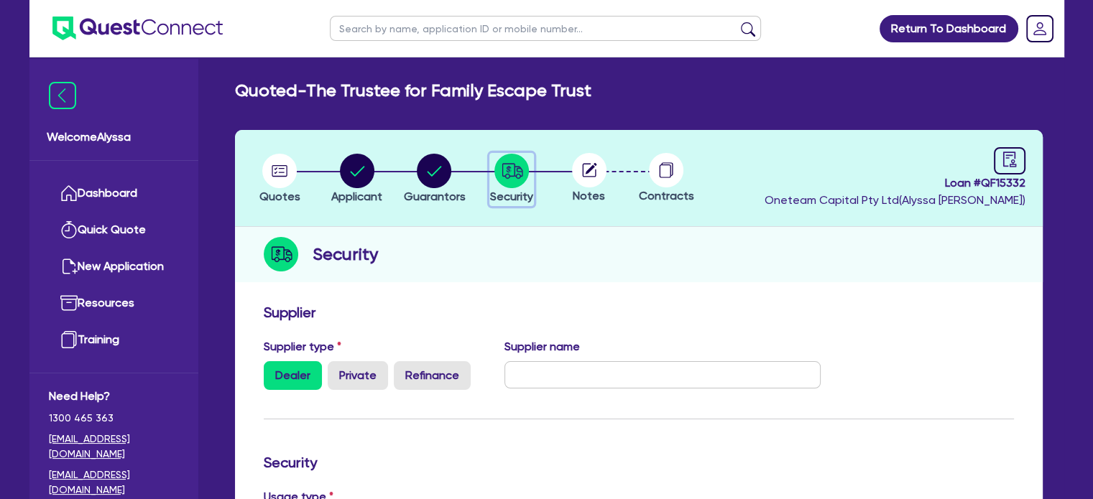
scroll to position [555, 0]
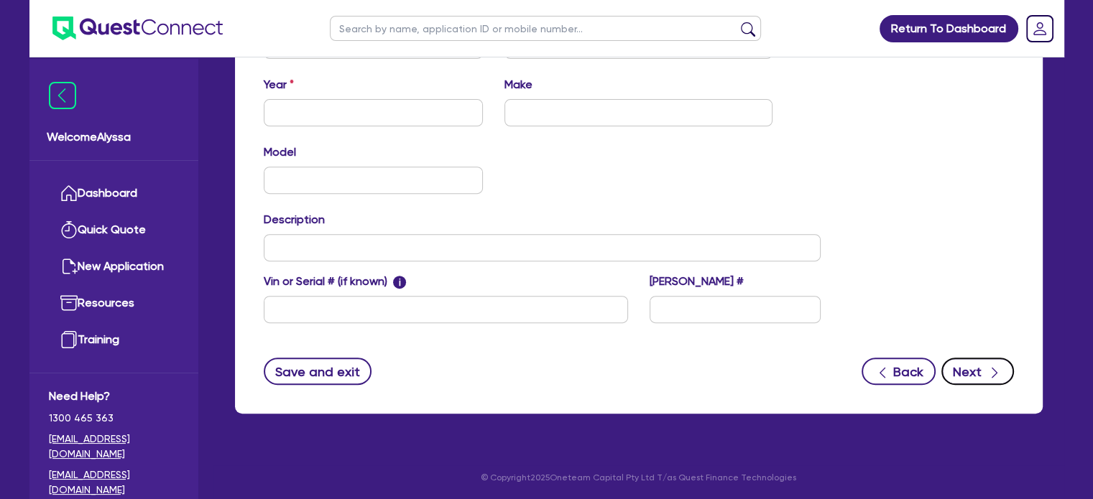
click at [974, 364] on button "Next" at bounding box center [977, 371] width 73 height 27
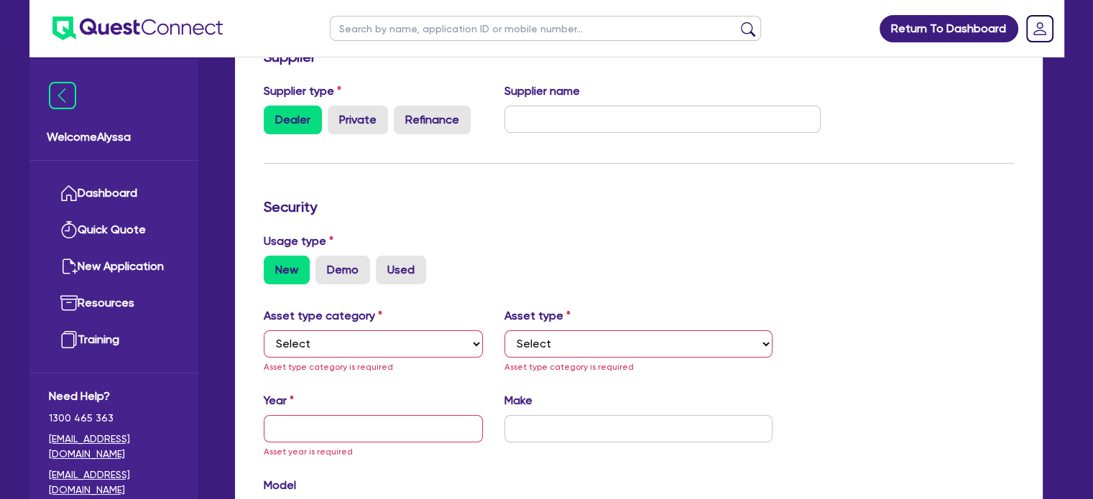
scroll to position [0, 0]
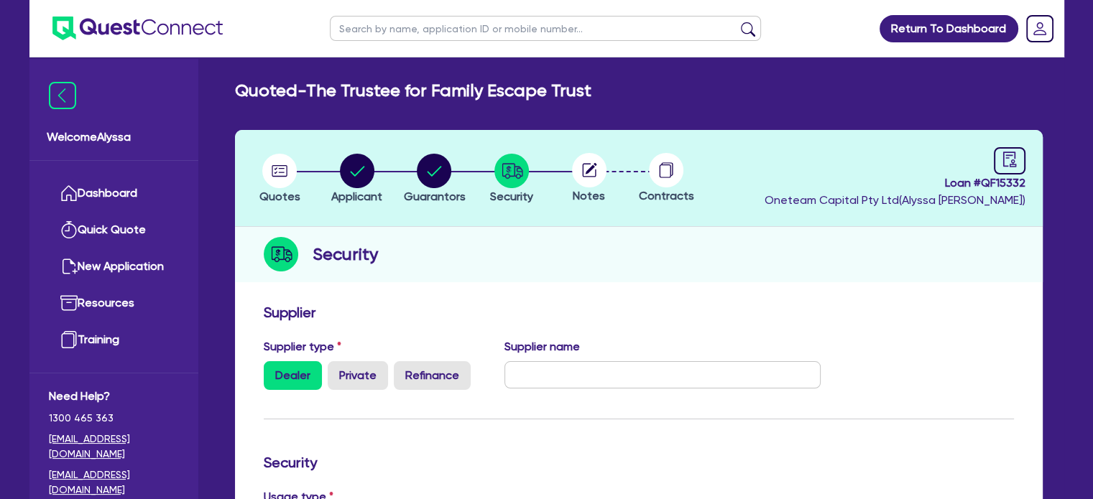
click at [594, 170] on circle at bounding box center [589, 170] width 34 height 34
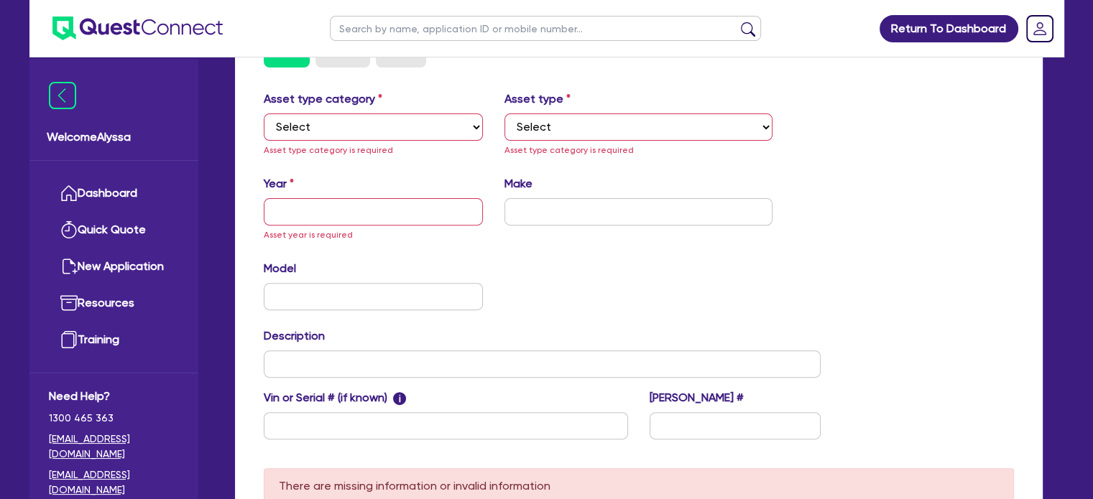
scroll to position [637, 0]
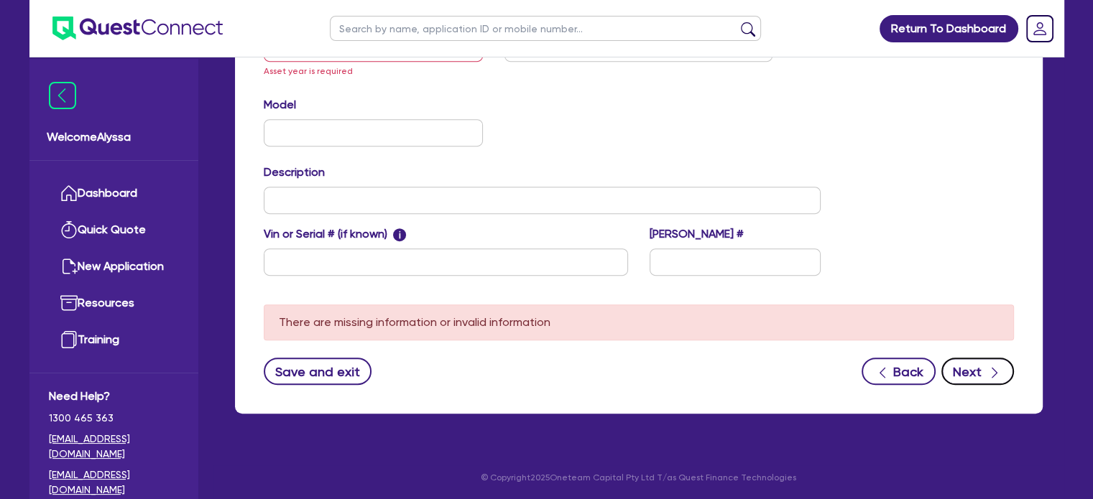
click at [952, 366] on button "Next" at bounding box center [977, 371] width 73 height 27
click at [388, 24] on input "text" at bounding box center [545, 28] width 431 height 25
type input "[PERSON_NAME]"
click button "submit" at bounding box center [748, 32] width 23 height 20
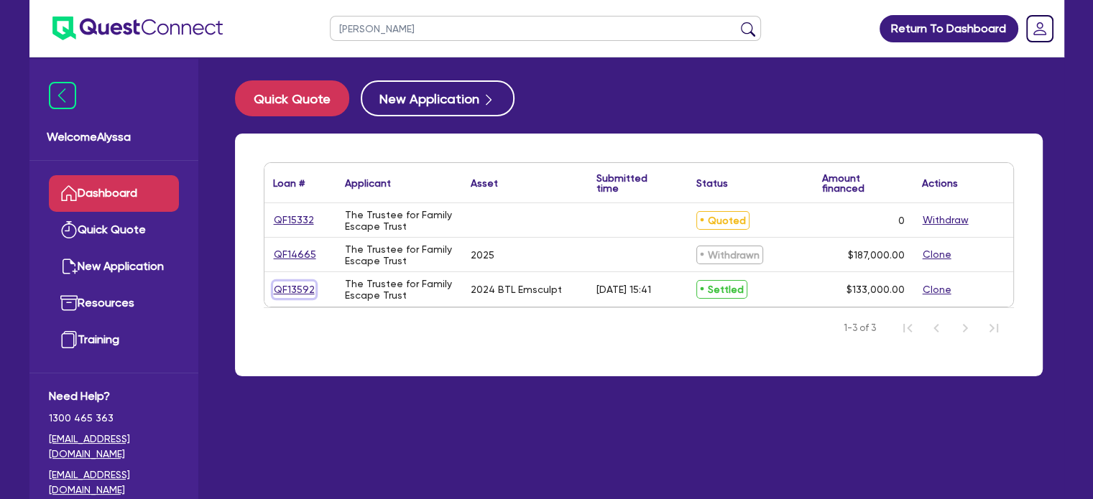
click at [285, 288] on link "QF13592" at bounding box center [294, 290] width 42 height 17
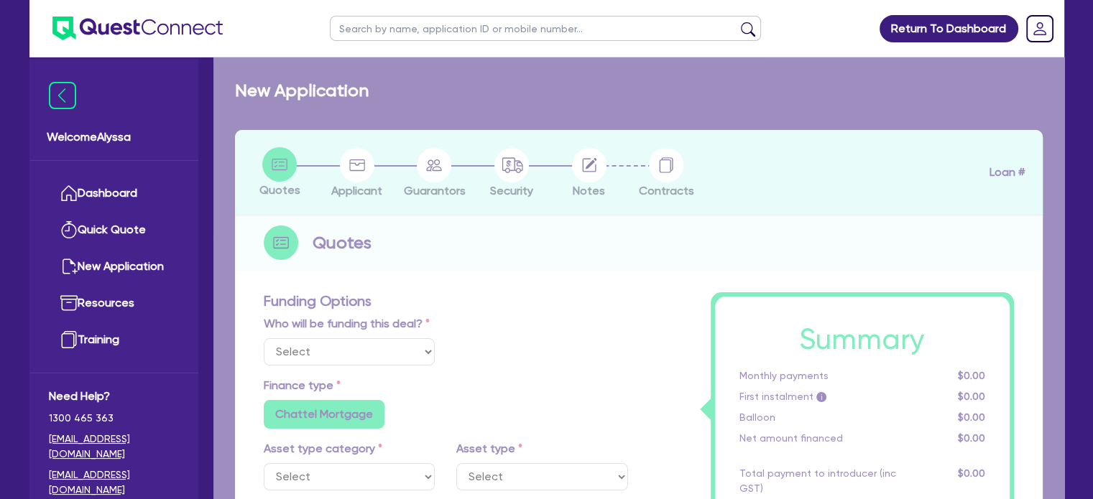
select select
select select "TERTIARY_ASSETS"
type input "2024"
radio input "true"
type input "143,000"
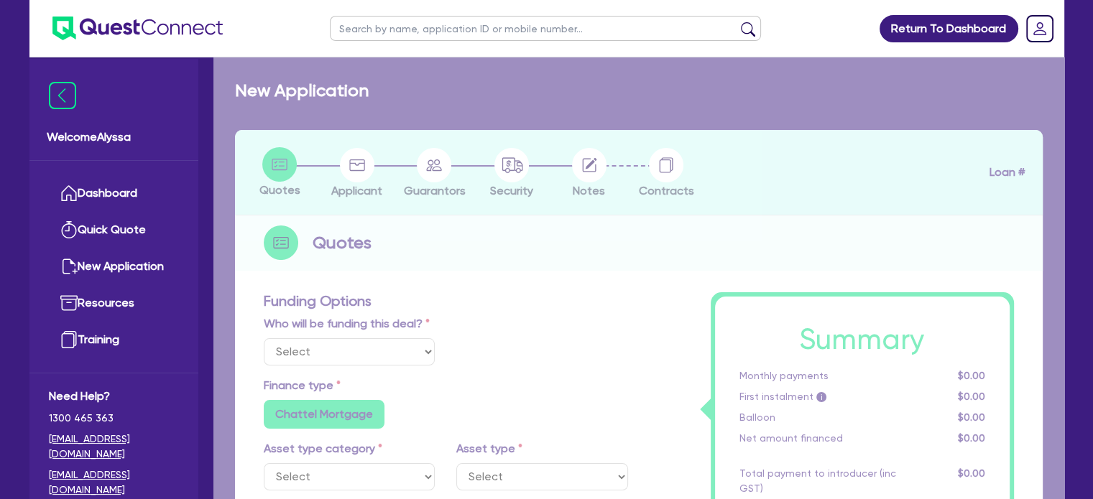
type input "10,000"
type input "11"
radio input "false"
select select "BEAUTY_EQUIPMENT"
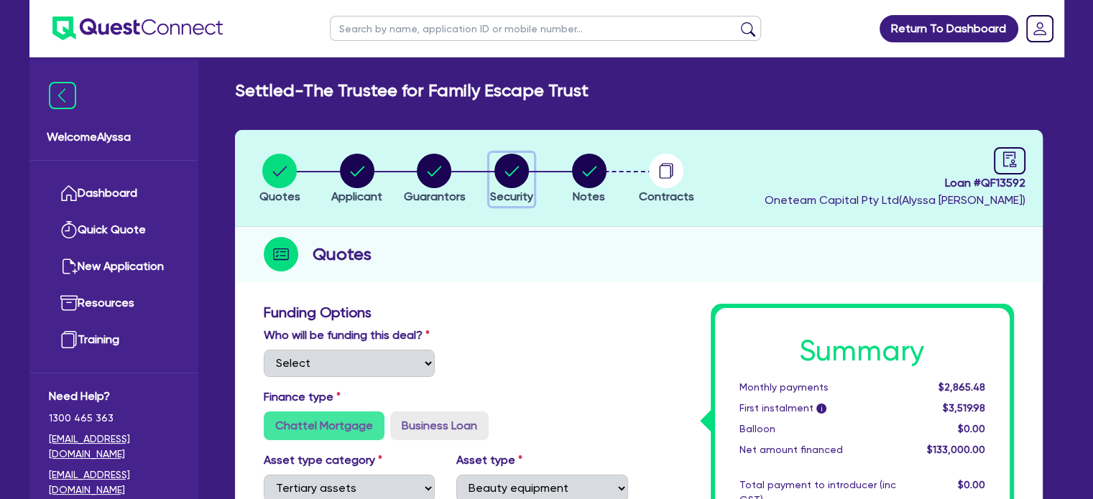
click at [513, 176] on circle "button" at bounding box center [511, 171] width 34 height 34
select select "TERTIARY_ASSETS"
select select "BEAUTY_EQUIPMENT"
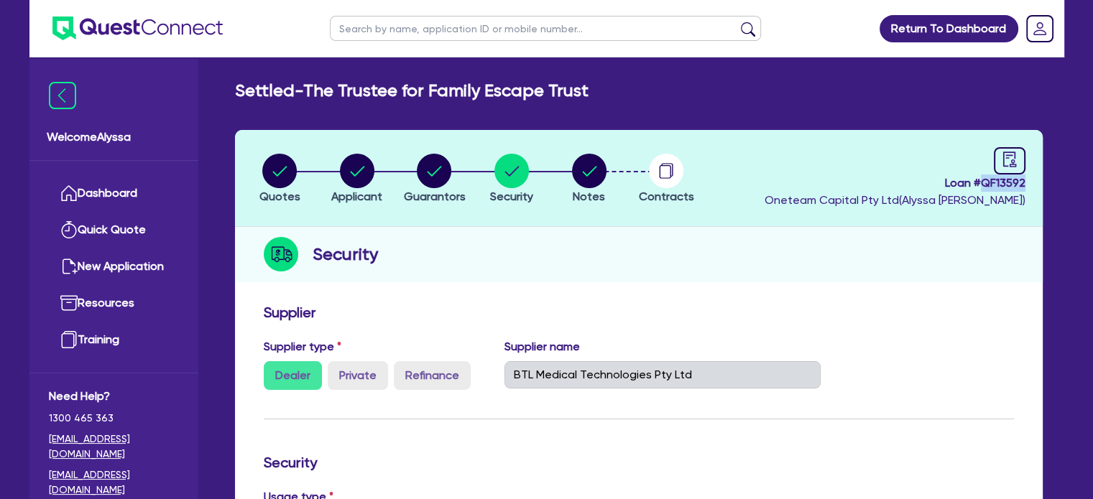
drag, startPoint x: 1030, startPoint y: 178, endPoint x: 982, endPoint y: 183, distance: 47.7
click at [982, 183] on header "Quotes Applicant [GEOGRAPHIC_DATA] Security Notes Contracts Loan # QF13592 Onet…" at bounding box center [639, 178] width 808 height 97
copy span "QF13592"
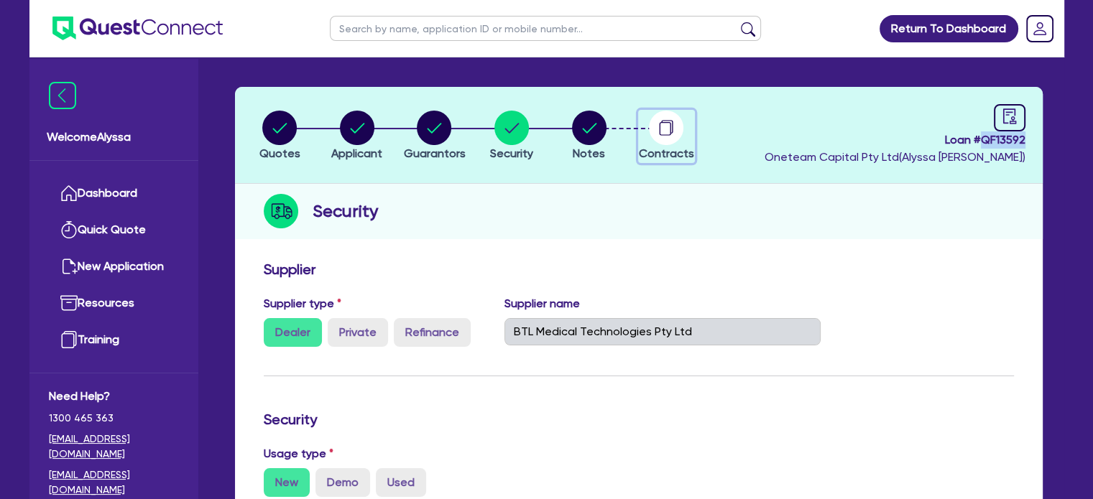
click at [676, 131] on circle "button" at bounding box center [666, 128] width 34 height 34
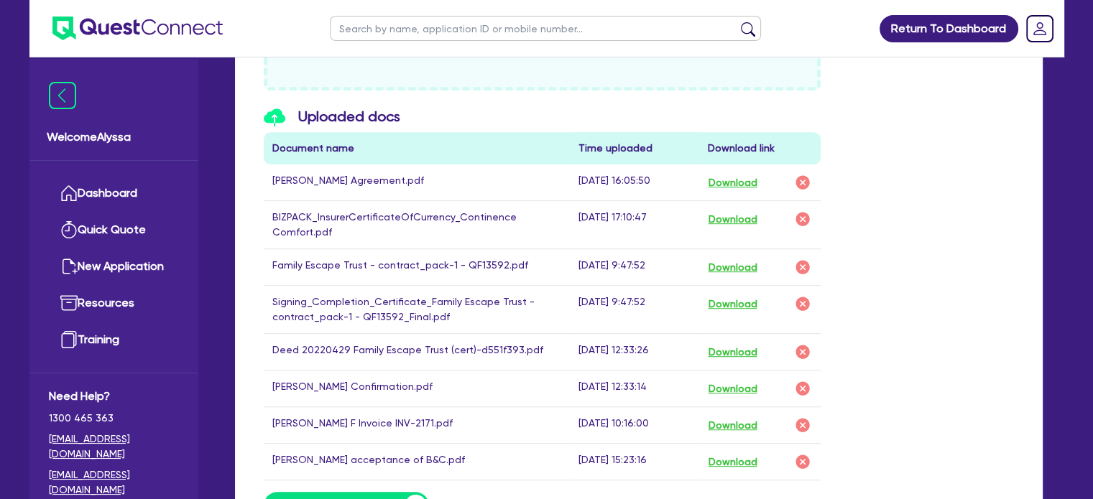
scroll to position [766, 0]
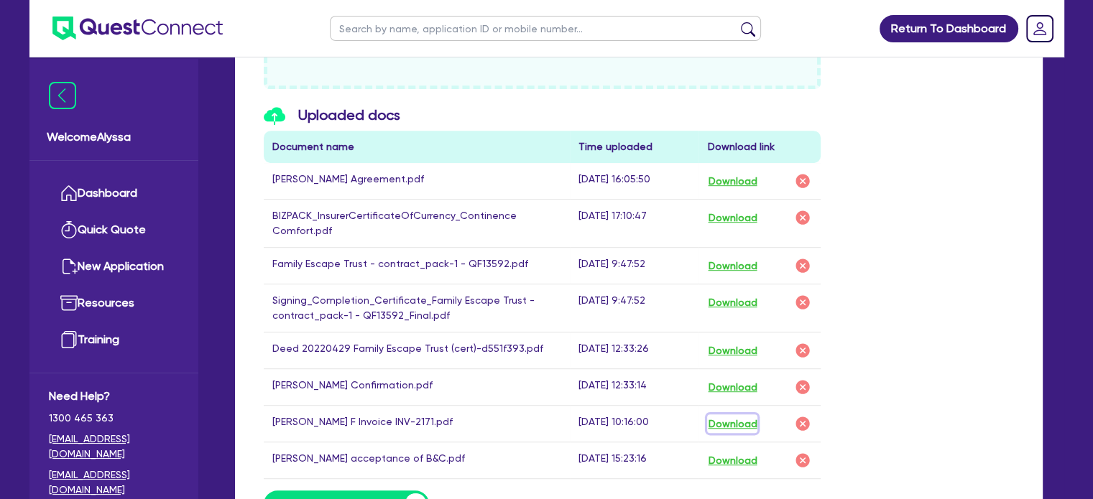
click at [730, 420] on button "Download" at bounding box center [732, 424] width 50 height 19
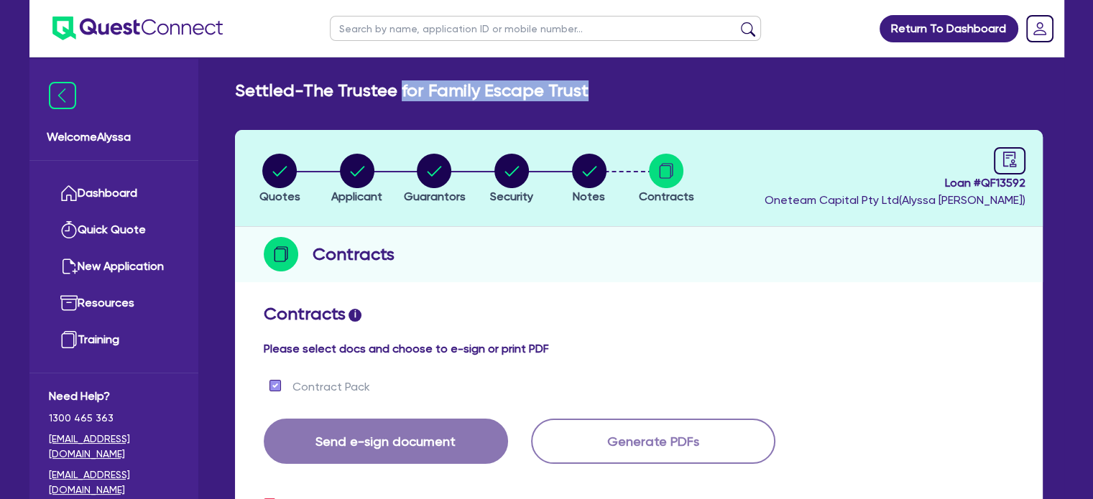
drag, startPoint x: 609, startPoint y: 88, endPoint x: 402, endPoint y: 93, distance: 207.0
click at [402, 93] on div "Settled - The Trustee for Family Escape Trust" at bounding box center [638, 90] width 829 height 21
copy h2 "for Family Escape Trust"
click at [349, 165] on circle "button" at bounding box center [357, 171] width 34 height 34
select select "TRUST"
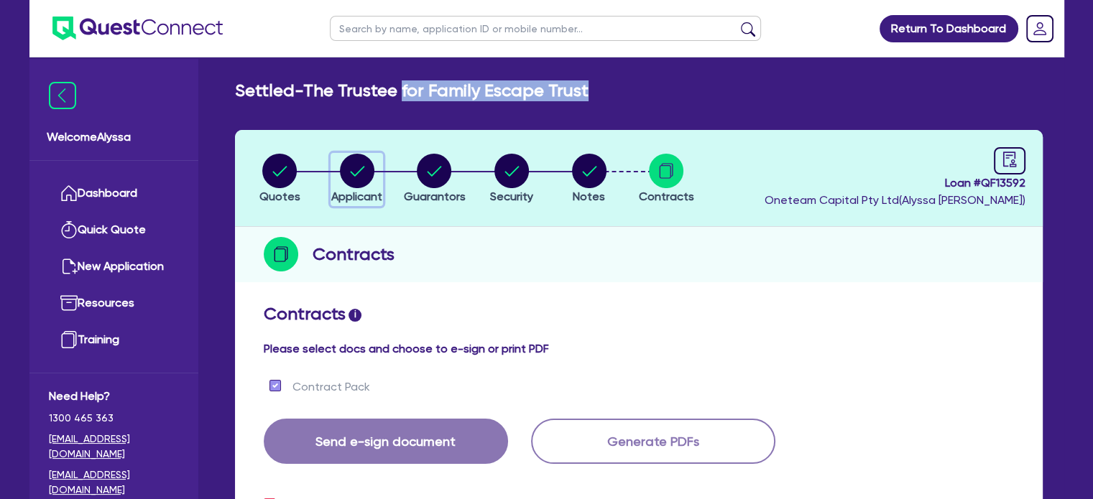
select select "COMPANY"
select select "HEALTH_BEAUTY"
select select "HAIR_BEAUTY_SALONS"
select select "QLD"
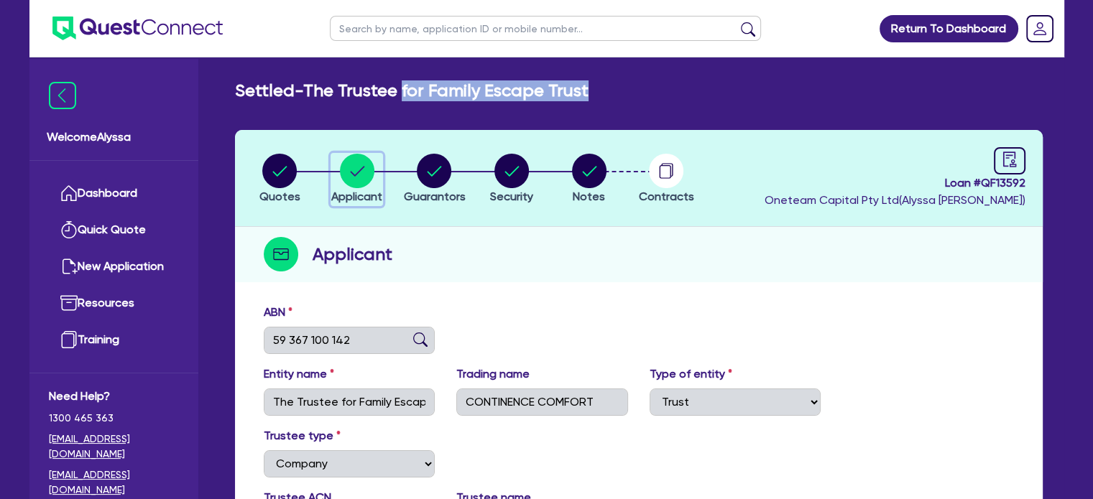
scroll to position [34, 0]
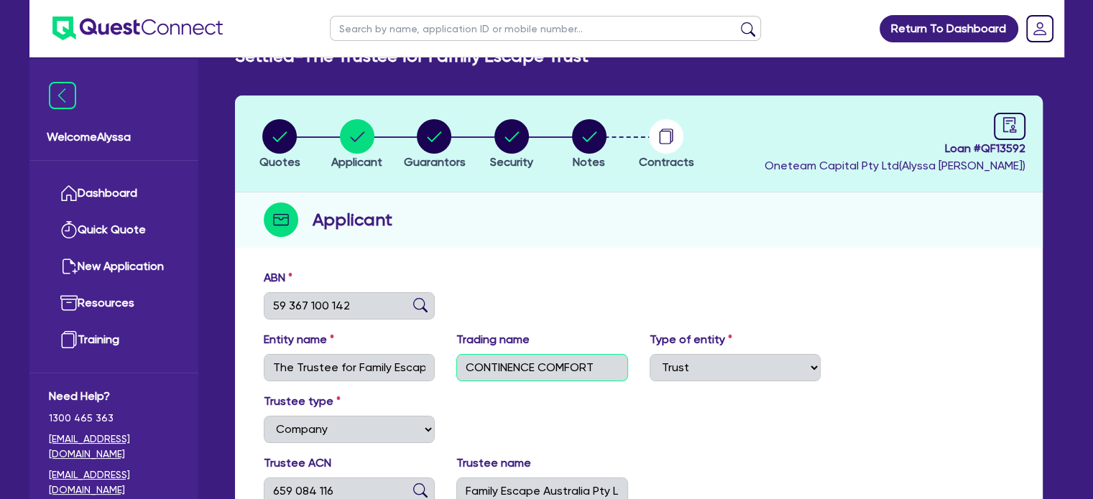
click at [418, 372] on div "Entity name The Trustee for Family Escape Trust Trading name CONTINENCE COMFORT…" at bounding box center [639, 362] width 772 height 62
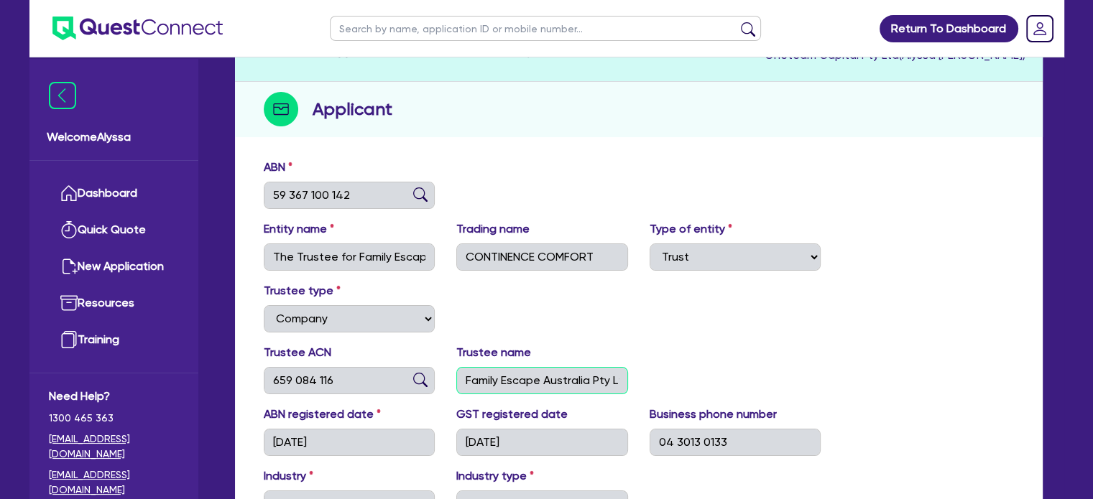
scroll to position [0, 11]
drag, startPoint x: 466, startPoint y: 381, endPoint x: 656, endPoint y: 380, distance: 189.7
click at [656, 380] on div "Trustee ACN 659 084 116 Trustee name Family Escape Australia Pty Ltd" at bounding box center [639, 375] width 772 height 62
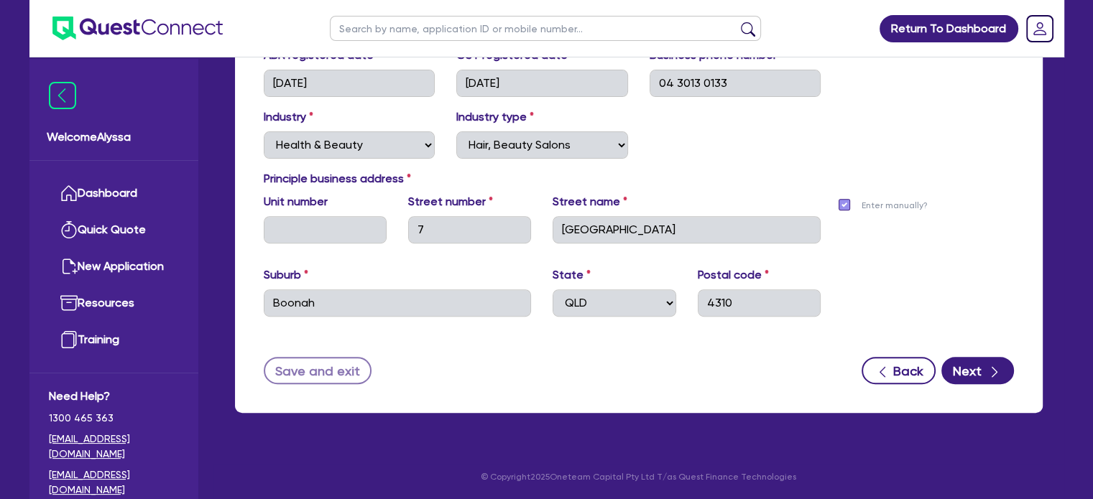
scroll to position [504, 0]
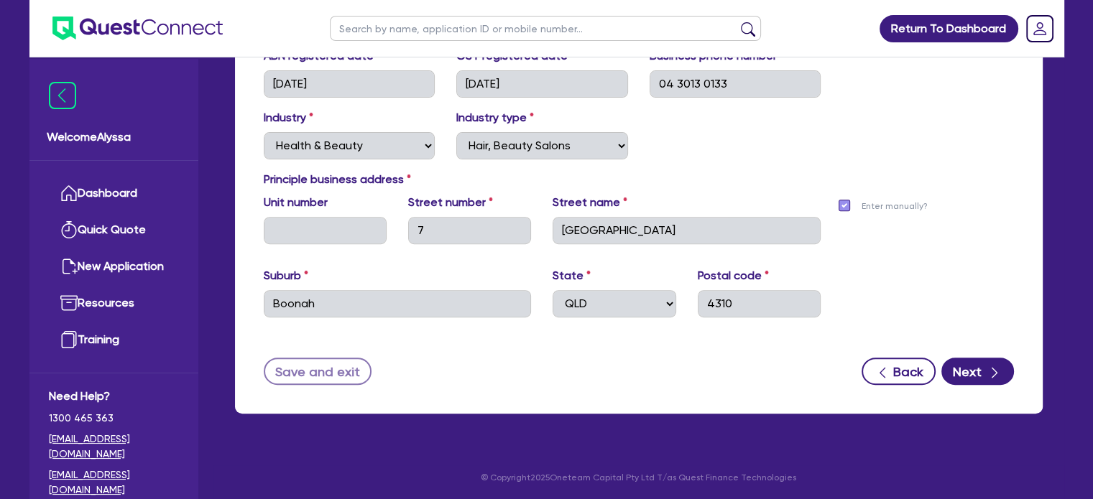
click at [393, 28] on input "text" at bounding box center [545, 28] width 431 height 25
type input "[PERSON_NAME]"
click button "submit" at bounding box center [748, 32] width 23 height 20
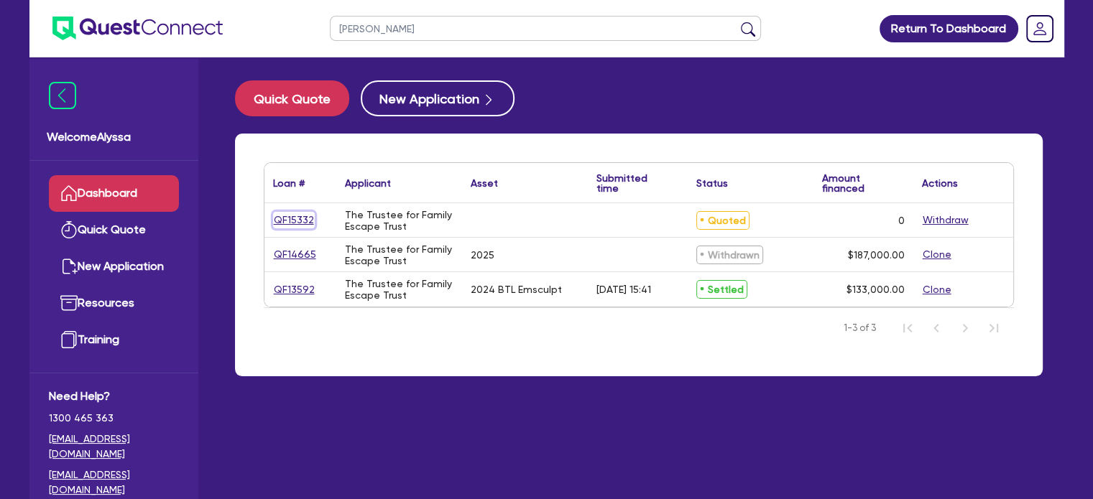
click at [292, 212] on link "QF15332" at bounding box center [294, 220] width 42 height 17
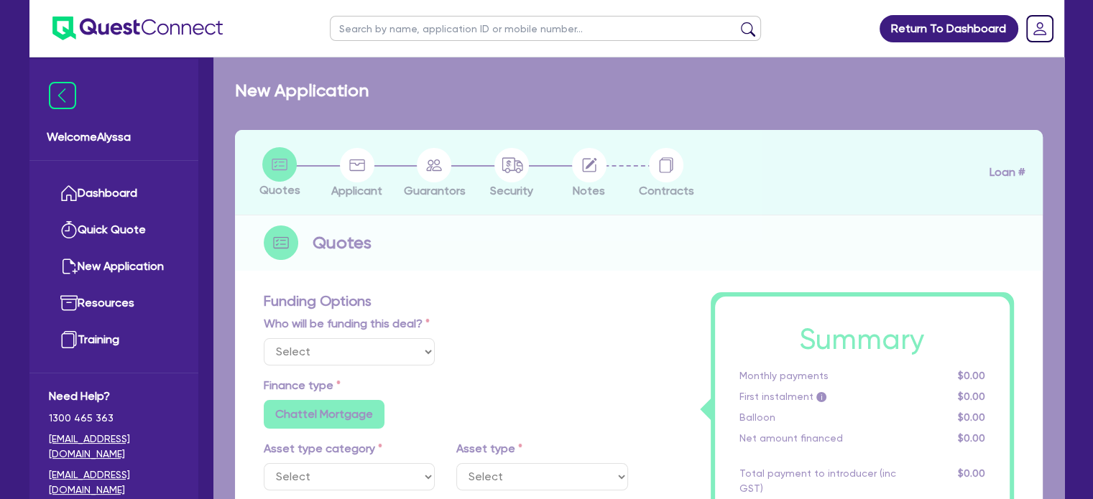
select select "Other"
radio input "true"
radio input "false"
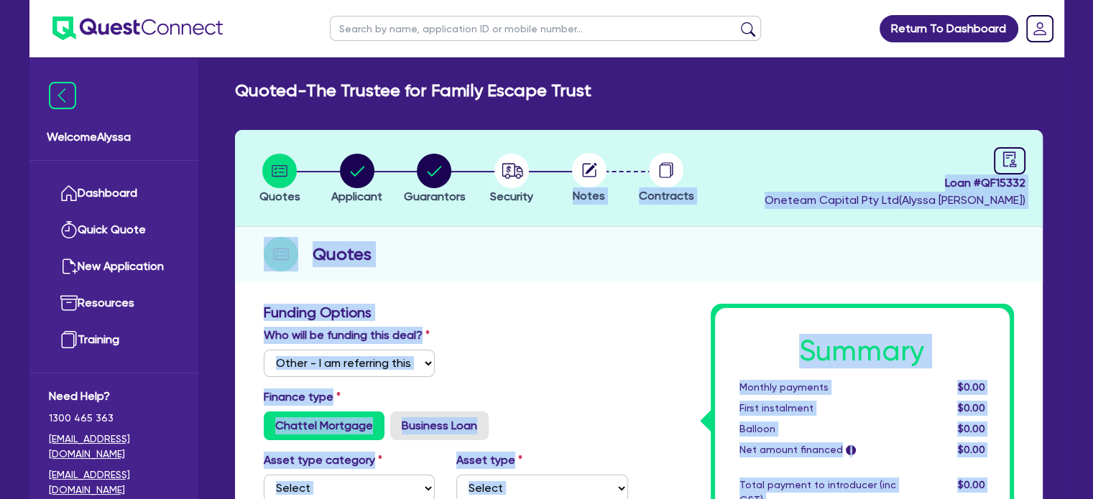
drag, startPoint x: 292, startPoint y: 212, endPoint x: 359, endPoint y: 170, distance: 78.8
click at [369, 192] on span "Applicant" at bounding box center [356, 197] width 51 height 14
select select "TRUST"
select select "COMPANY"
select select "HEALTH_BEAUTY"
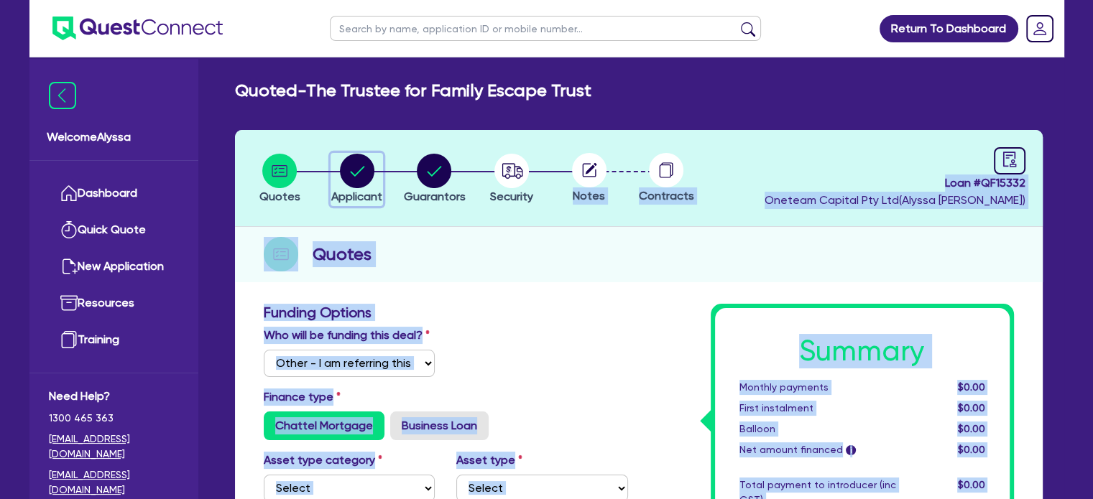
select select "HAIR_BEAUTY_SALONS"
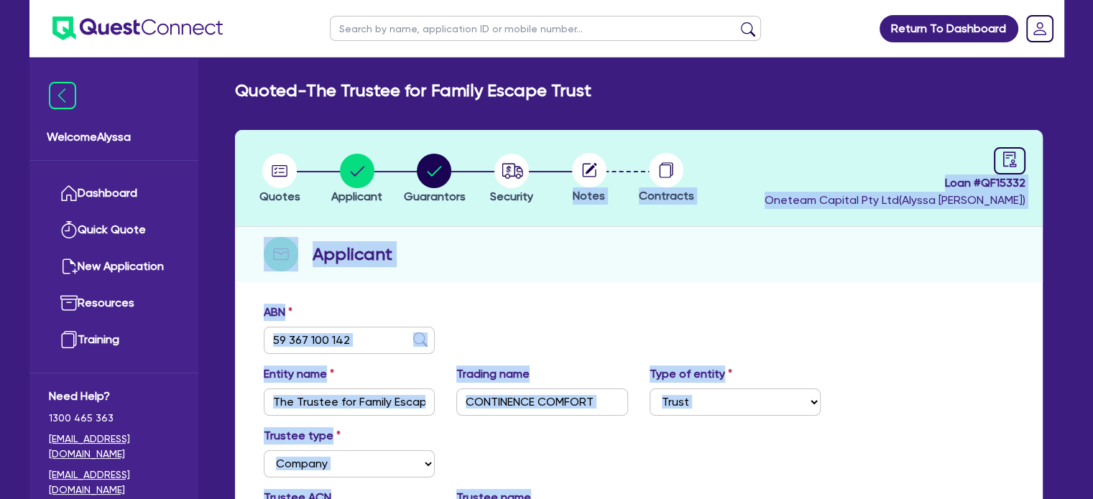
click at [452, 281] on div "Applicant" at bounding box center [639, 254] width 808 height 55
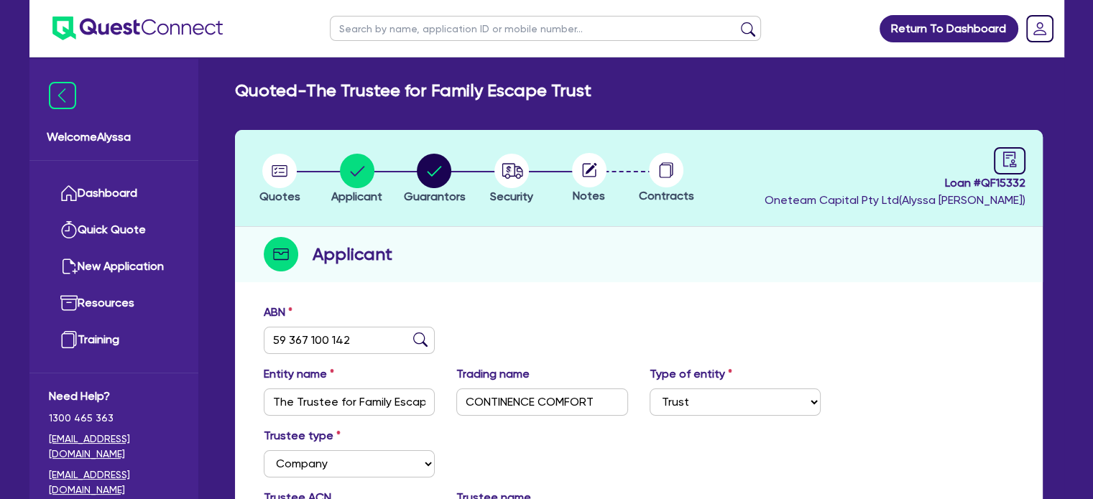
scroll to position [385, 0]
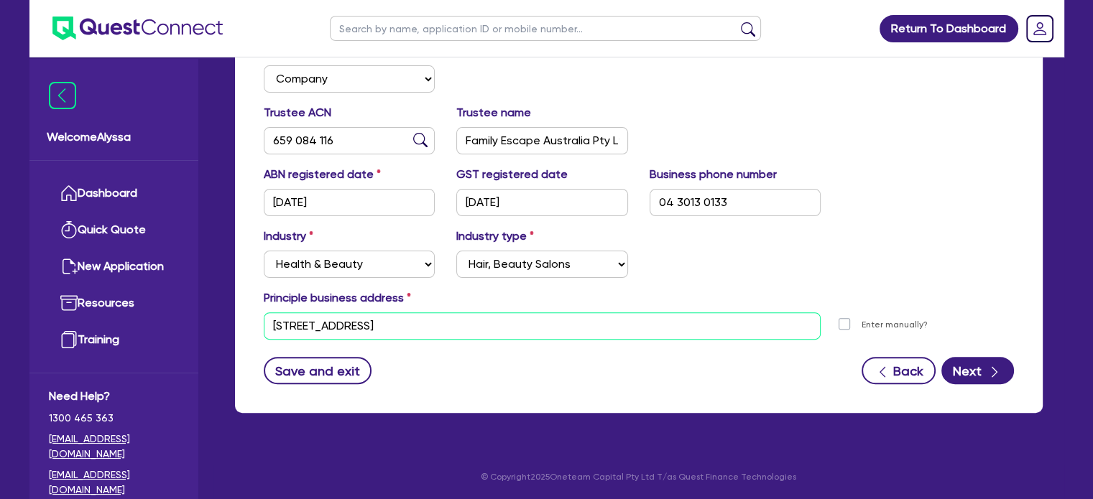
drag, startPoint x: 461, startPoint y: 333, endPoint x: 213, endPoint y: 287, distance: 252.9
click at [213, 287] on div "Quoted - The Trustee for Family Escape Trust Quotes Applicant [GEOGRAPHIC_DATA]…" at bounding box center [638, 62] width 851 height 735
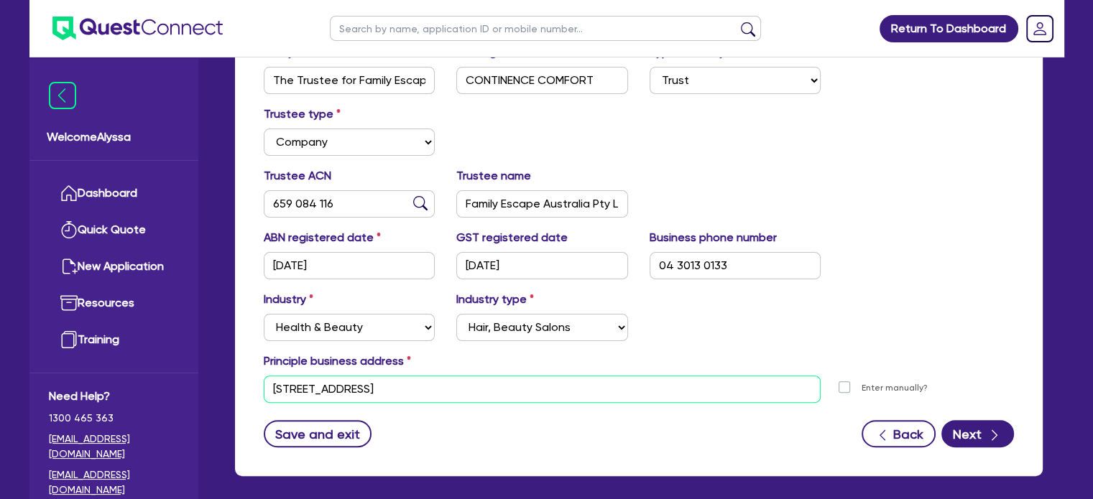
scroll to position [323, 0]
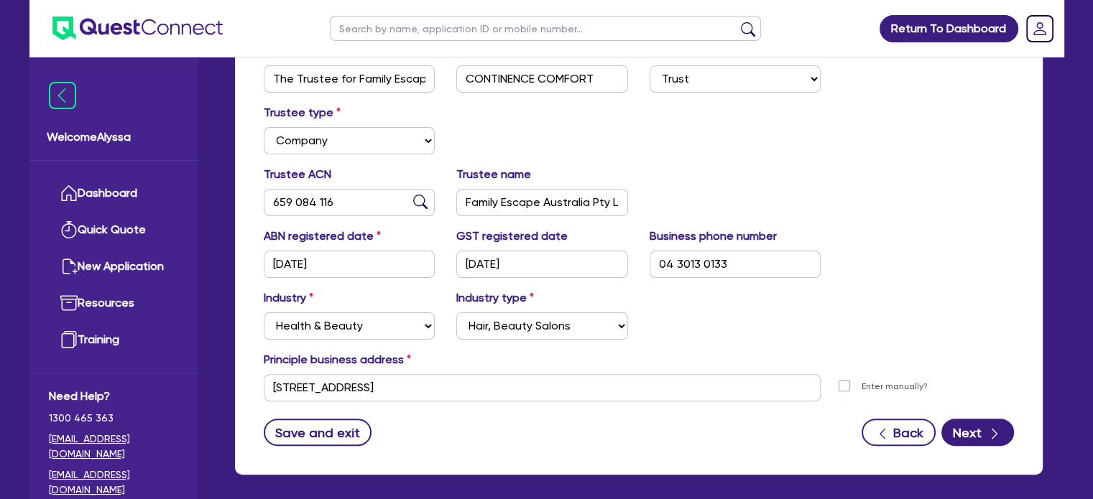
click at [420, 21] on input "text" at bounding box center [545, 28] width 431 height 25
